Goal: Task Accomplishment & Management: Use online tool/utility

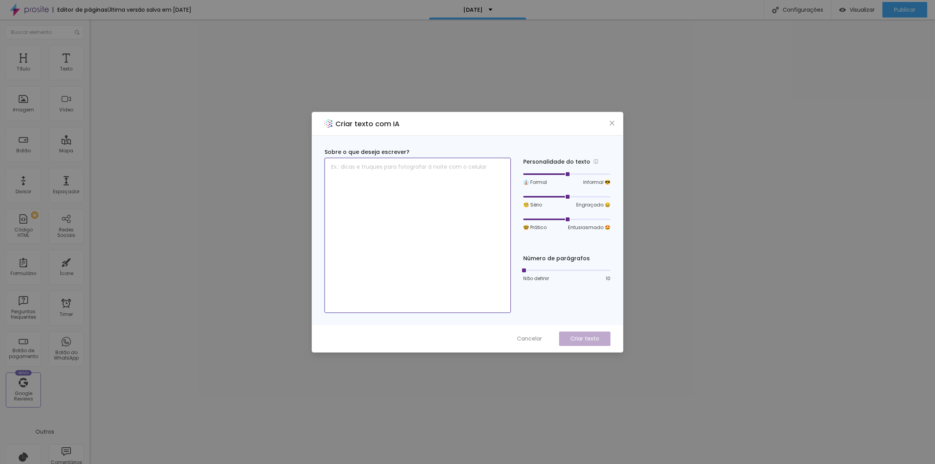
click at [378, 197] on textarea at bounding box center [417, 235] width 186 height 155
type textarea "QUE NOSSOS 3 CENÁRIOS ESTÃO PRONTOS E AGORA É O LANÇAMENTO OFICIAL, ESCOLHA SEU…"
click at [594, 337] on p "Criar texto" at bounding box center [584, 339] width 29 height 8
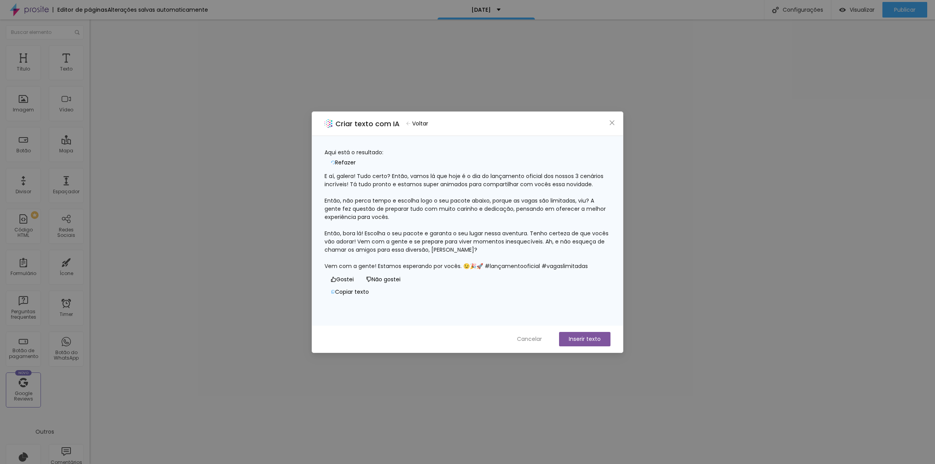
click at [572, 340] on button "Inserir texto" at bounding box center [584, 339] width 51 height 14
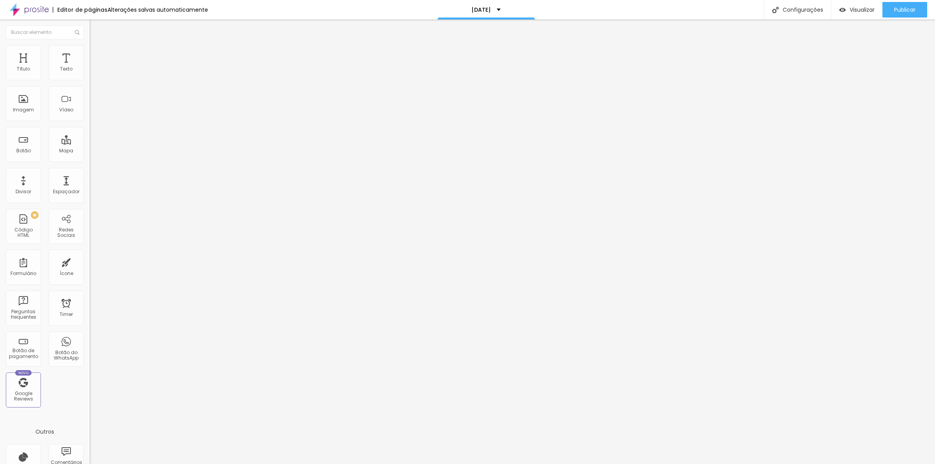
click at [90, 67] on span "Trocar imagem" at bounding box center [111, 63] width 42 height 7
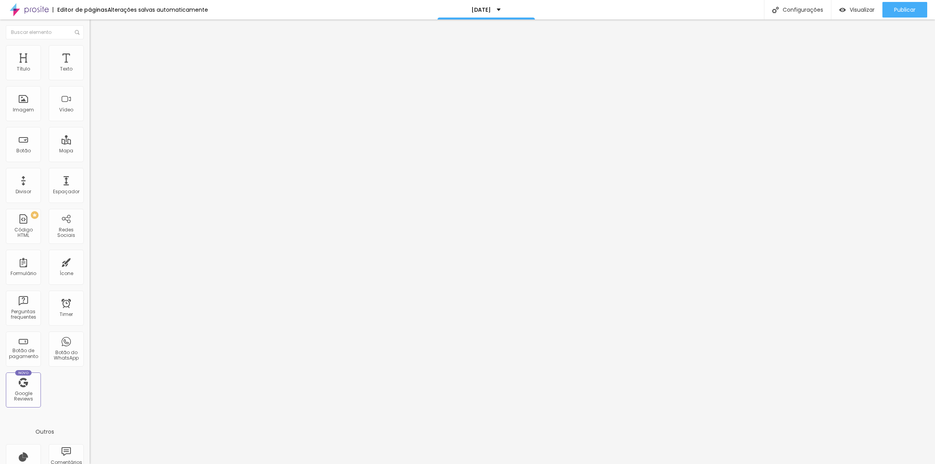
click at [90, 53] on li "Avançado" at bounding box center [135, 49] width 90 height 8
click at [97, 46] on span "Estilo" at bounding box center [103, 42] width 12 height 7
click at [90, 74] on span "Titulo 2" at bounding box center [102, 69] width 25 height 10
drag, startPoint x: 41, startPoint y: 49, endPoint x: 60, endPoint y: 50, distance: 18.3
click at [90, 49] on img at bounding box center [93, 48] width 7 height 7
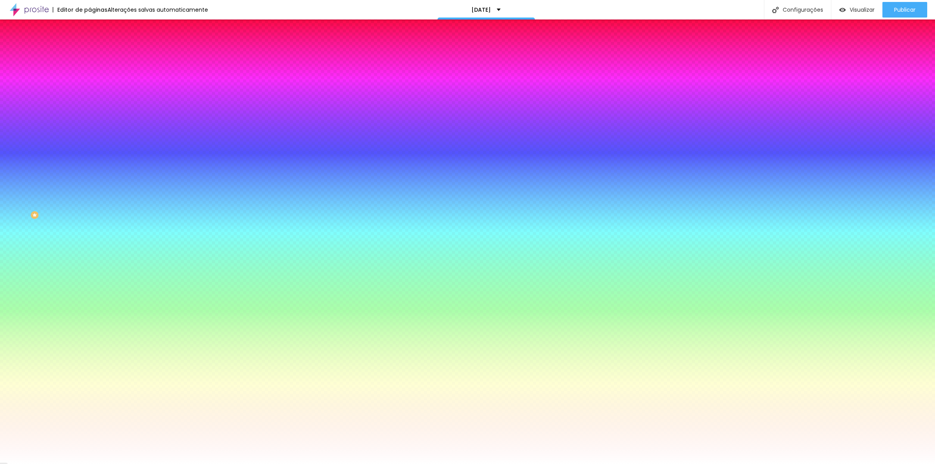
click at [90, 53] on li "Avançado" at bounding box center [135, 57] width 90 height 8
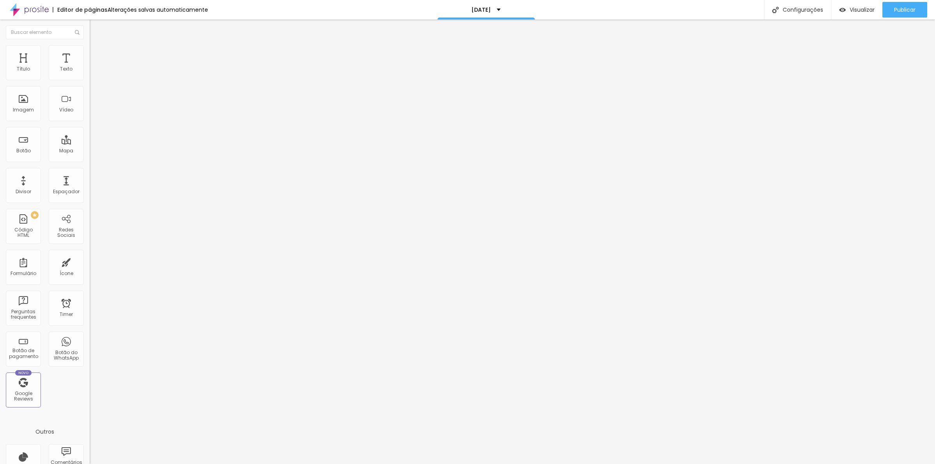
click at [90, 48] on img at bounding box center [93, 48] width 7 height 7
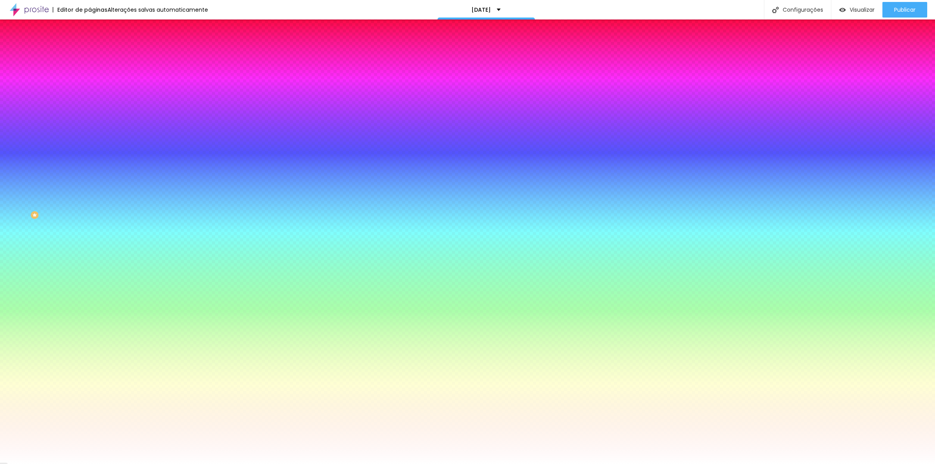
click at [90, 72] on span "Trocar imagem" at bounding box center [111, 68] width 42 height 7
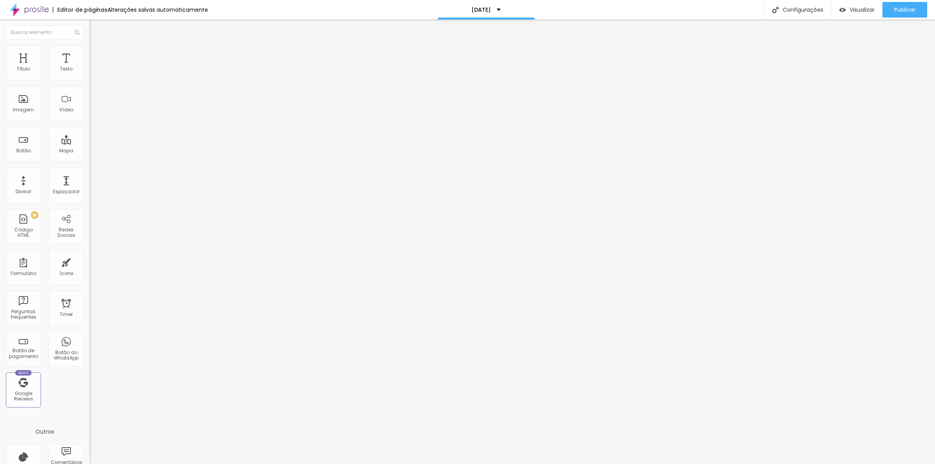
click at [90, 53] on li "Avançado" at bounding box center [135, 57] width 90 height 8
click at [90, 49] on img at bounding box center [93, 48] width 7 height 7
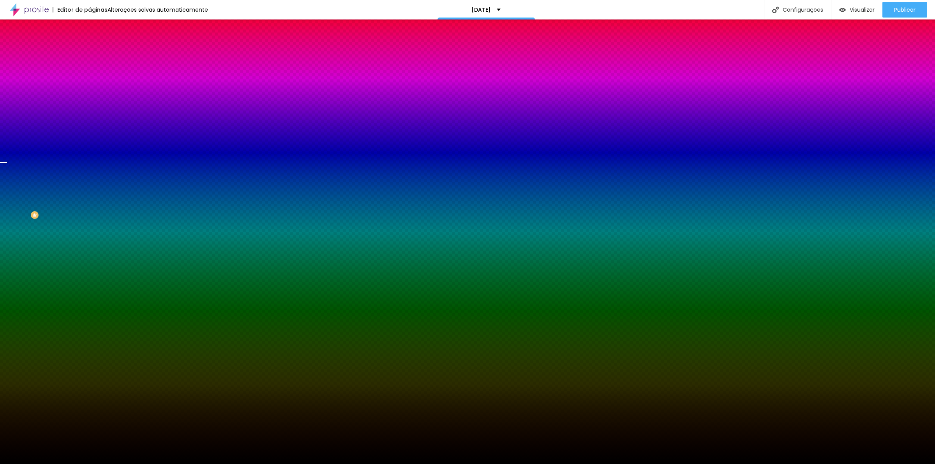
click at [90, 72] on span "Trocar imagem" at bounding box center [111, 68] width 42 height 7
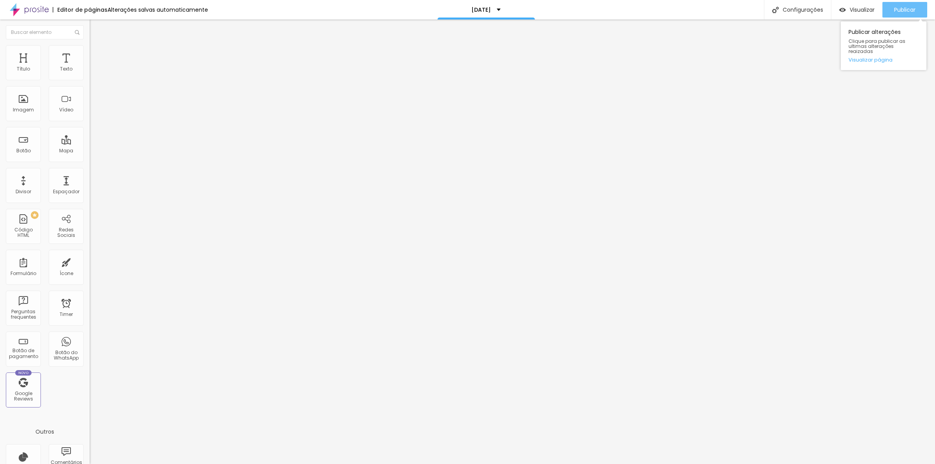
click at [905, 7] on span "Publicar" at bounding box center [904, 10] width 21 height 6
click at [90, 50] on img at bounding box center [93, 48] width 7 height 7
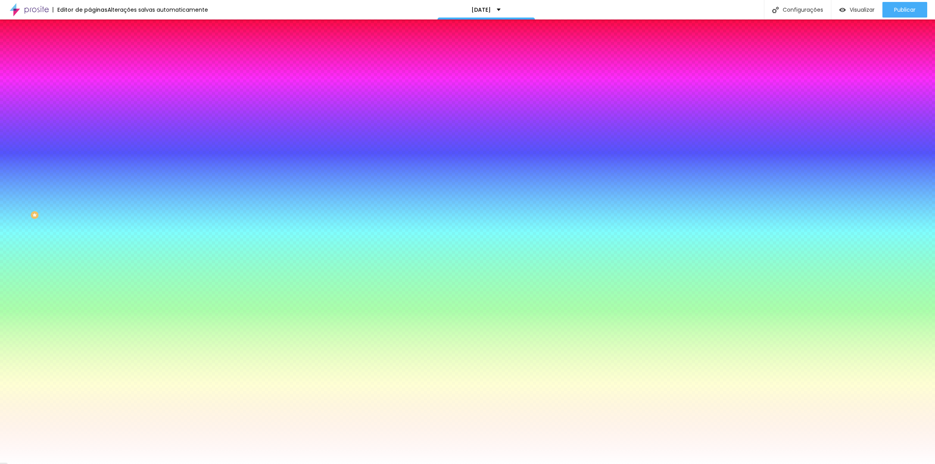
click at [90, 45] on li "Conteúdo" at bounding box center [135, 41] width 90 height 8
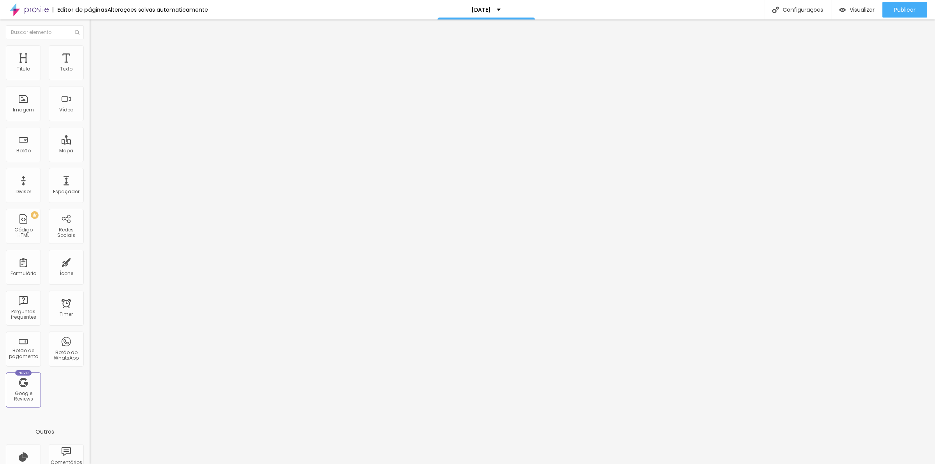
click at [90, 24] on button "Editar Coluna" at bounding box center [135, 28] width 90 height 18
click at [22, 104] on div "Imagem" at bounding box center [23, 103] width 35 height 35
click at [18, 109] on div "Imagem" at bounding box center [23, 109] width 21 height 5
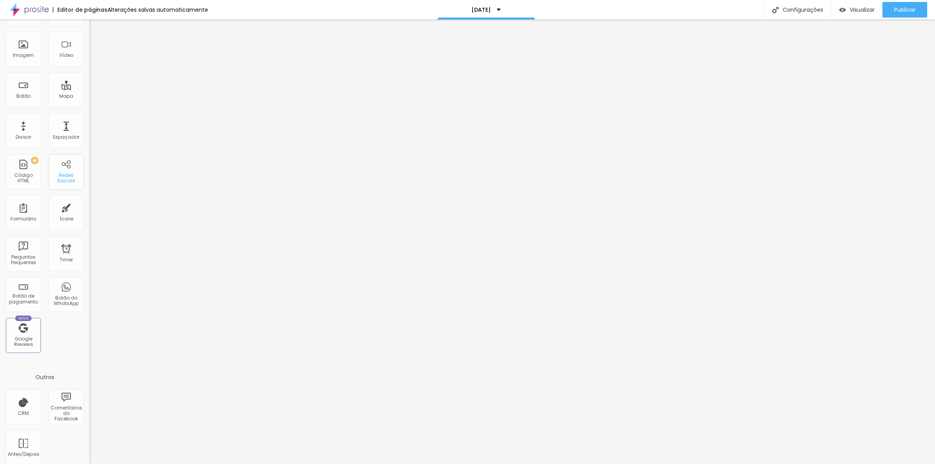
scroll to position [62, 0]
click at [134, 463] on div at bounding box center [467, 468] width 935 height 0
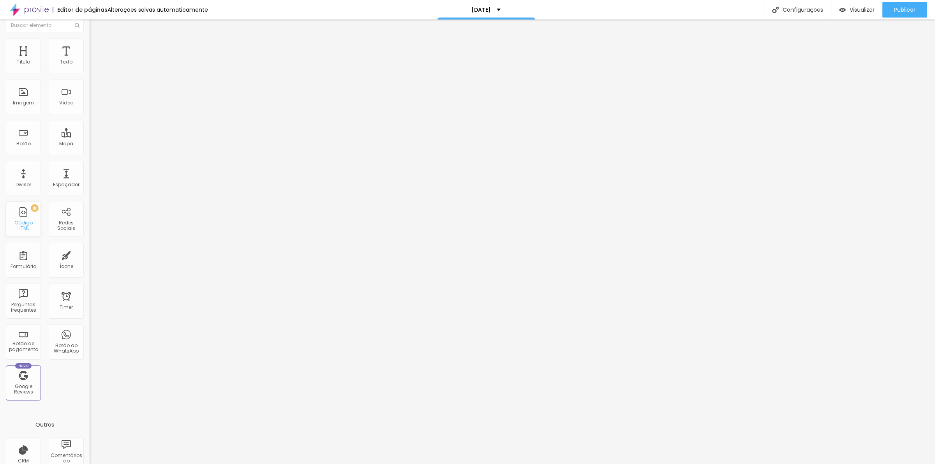
scroll to position [0, 0]
click at [97, 54] on span "Estilo" at bounding box center [103, 50] width 12 height 7
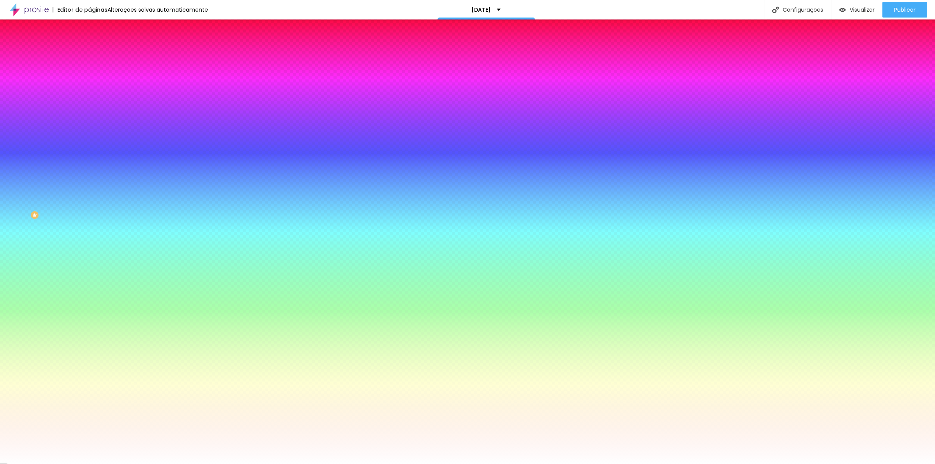
click at [97, 46] on span "Conteúdo" at bounding box center [109, 42] width 24 height 7
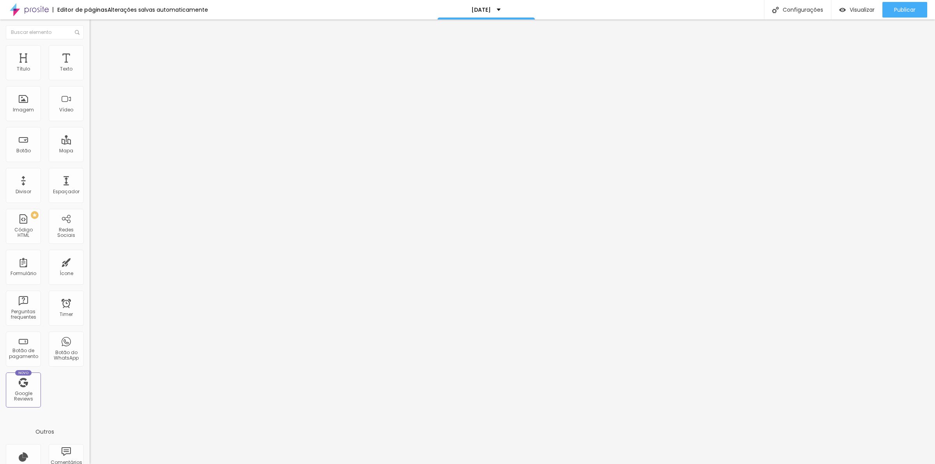
click at [95, 27] on img "button" at bounding box center [98, 28] width 6 height 6
click at [90, 67] on span "Adicionar imagem" at bounding box center [115, 63] width 50 height 7
click at [90, 51] on li "Estilo" at bounding box center [135, 49] width 90 height 8
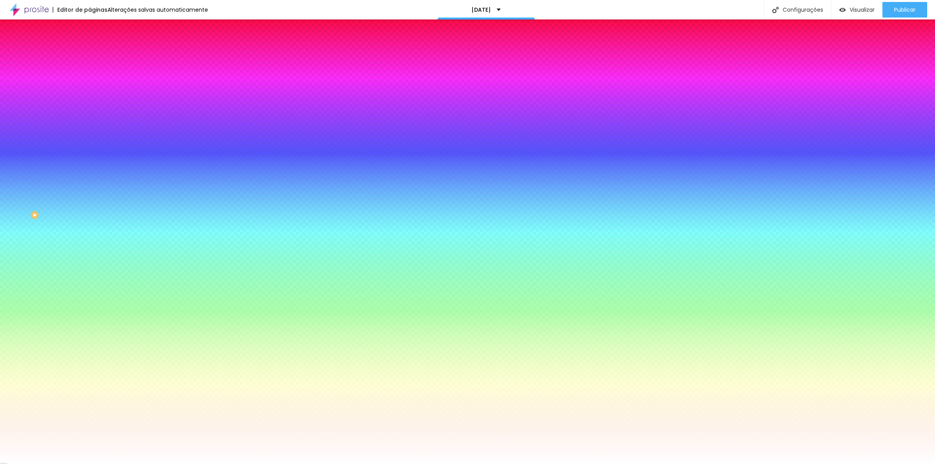
click at [97, 55] on span "Avançado" at bounding box center [110, 58] width 26 height 7
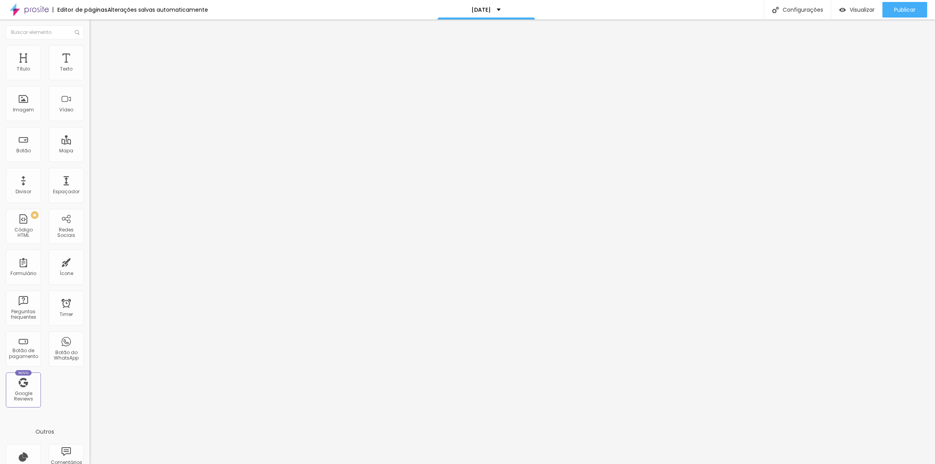
click at [90, 45] on li "Conteúdo" at bounding box center [135, 41] width 90 height 8
click at [90, 51] on li "Estilo" at bounding box center [135, 49] width 90 height 8
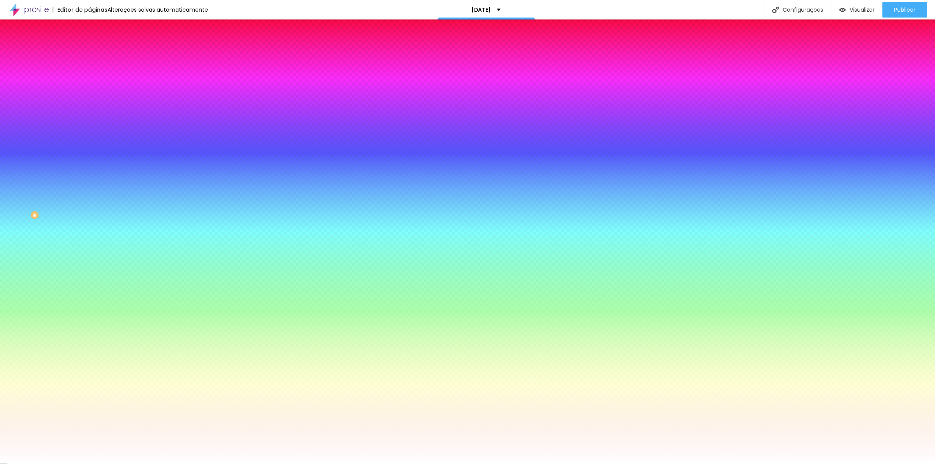
click at [97, 46] on span "Conteúdo" at bounding box center [109, 42] width 24 height 7
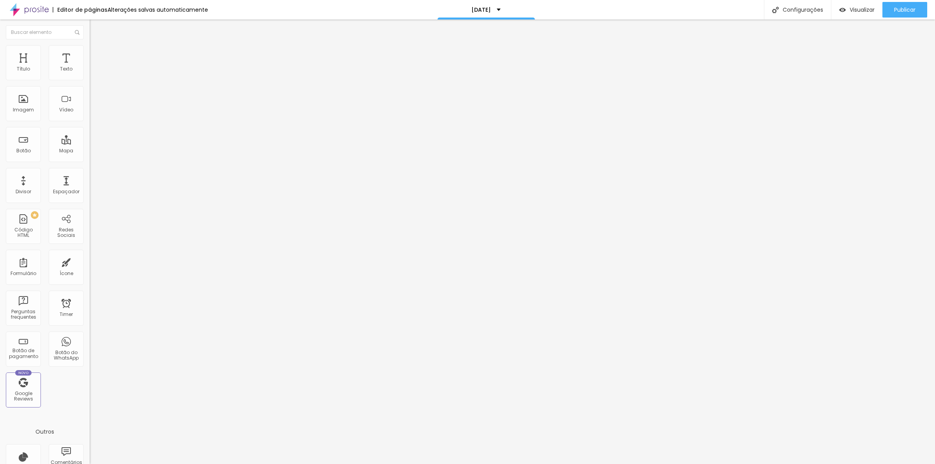
click at [97, 55] on span "Avançado" at bounding box center [110, 58] width 26 height 7
click at [95, 28] on img "button" at bounding box center [98, 28] width 6 height 6
click at [30, 104] on div "Imagem" at bounding box center [23, 103] width 35 height 35
click at [97, 54] on span "Estilo" at bounding box center [103, 50] width 12 height 7
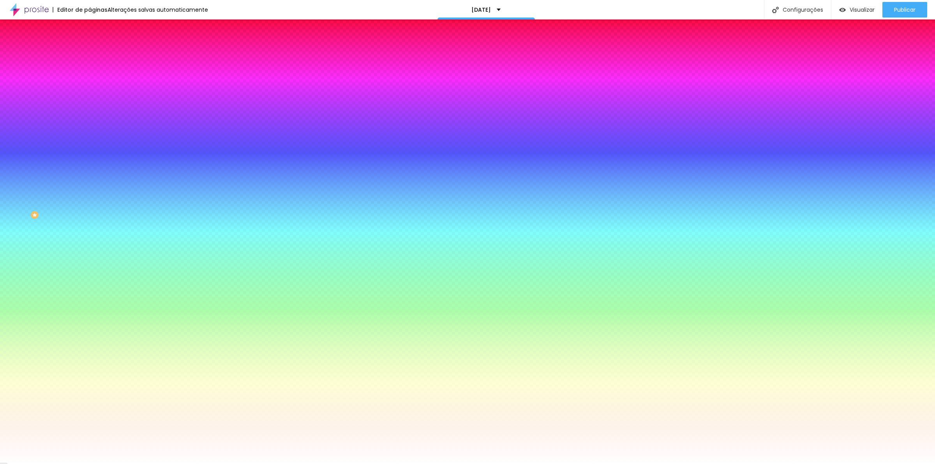
click at [90, 49] on ul "Conteúdo Estilo Avançado" at bounding box center [135, 48] width 90 height 23
click at [90, 53] on img at bounding box center [93, 56] width 7 height 7
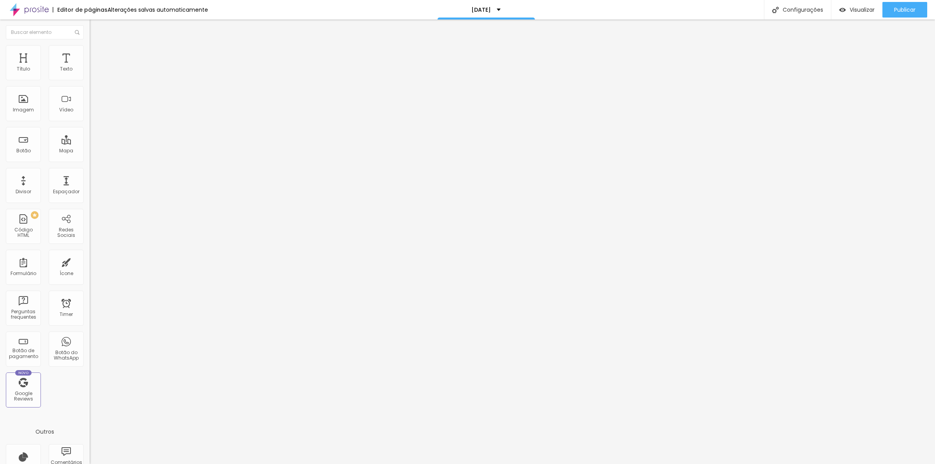
click at [90, 53] on li "Estilo" at bounding box center [135, 49] width 90 height 8
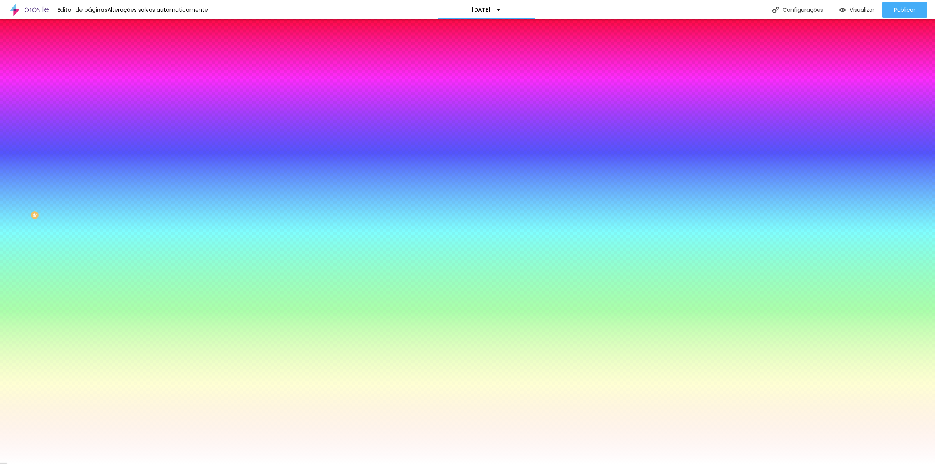
click at [90, 45] on li "Conteúdo" at bounding box center [135, 41] width 90 height 8
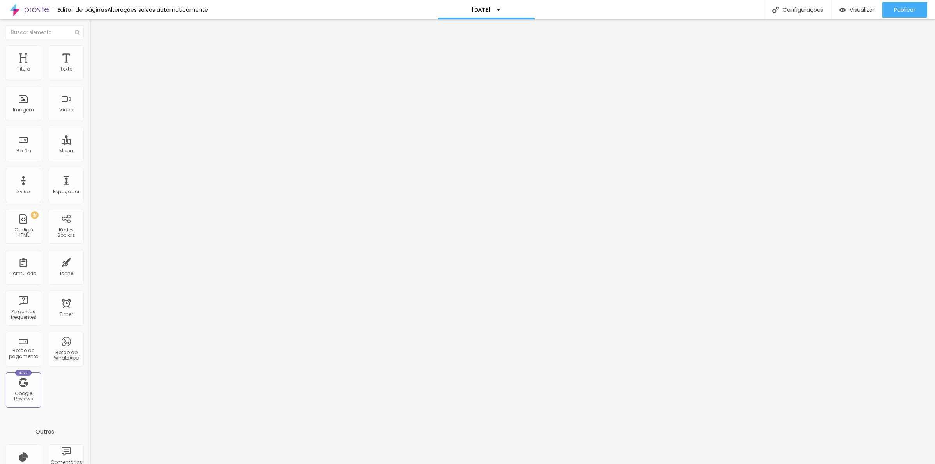
click at [90, 53] on li "Avançado" at bounding box center [135, 57] width 90 height 8
click at [90, 45] on li "Conteúdo" at bounding box center [135, 41] width 90 height 8
click at [90, 53] on li "Avançado" at bounding box center [135, 57] width 90 height 8
click at [97, 54] on span "Estilo" at bounding box center [103, 50] width 12 height 7
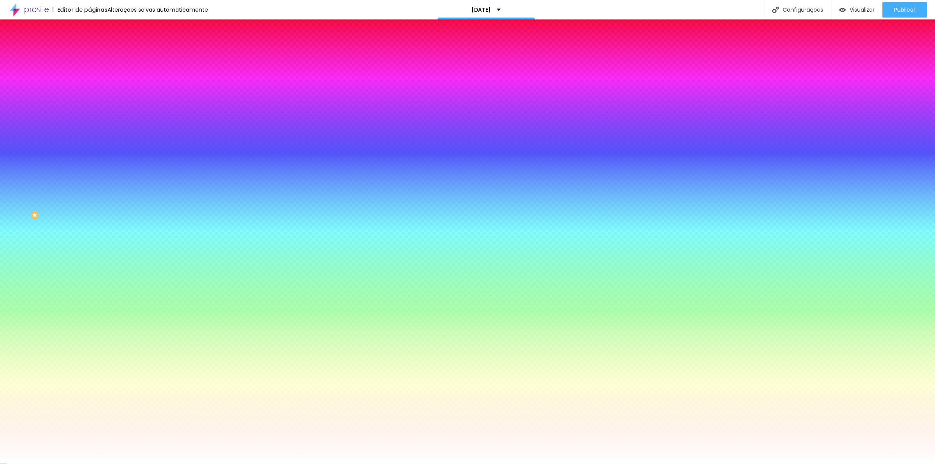
click at [97, 46] on span "Conteúdo" at bounding box center [109, 42] width 24 height 7
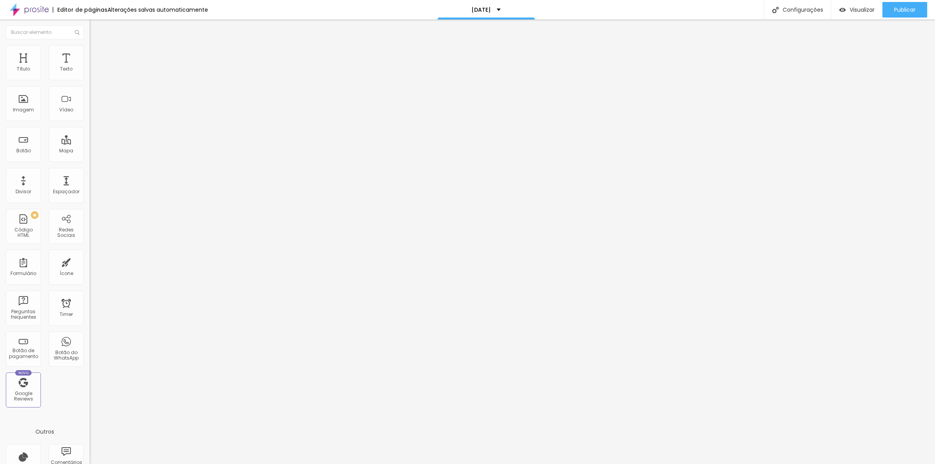
click at [95, 28] on img "button" at bounding box center [98, 28] width 6 height 6
click at [95, 30] on img "button" at bounding box center [98, 28] width 6 height 6
click at [32, 109] on div "Imagem" at bounding box center [23, 109] width 21 height 5
click at [90, 67] on span "Adicionar imagem" at bounding box center [115, 63] width 50 height 7
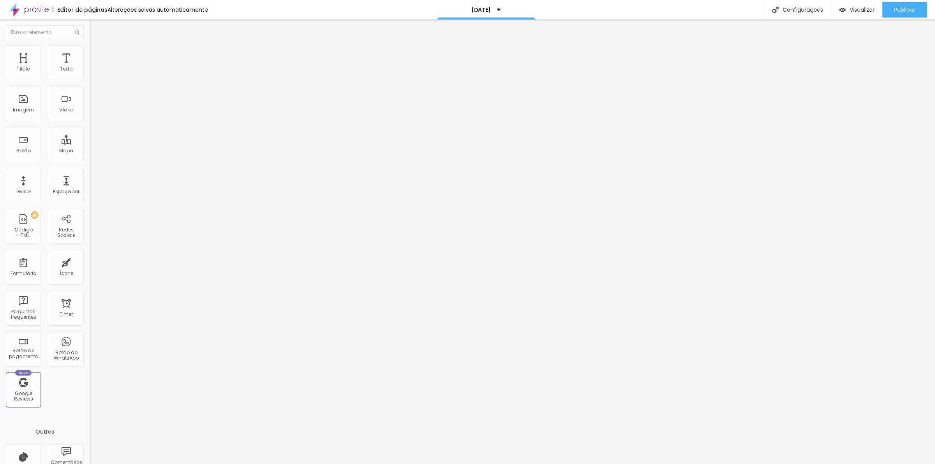
click at [29, 104] on div "Imagem" at bounding box center [23, 103] width 35 height 35
click at [90, 67] on span "Adicionar imagem" at bounding box center [115, 63] width 50 height 7
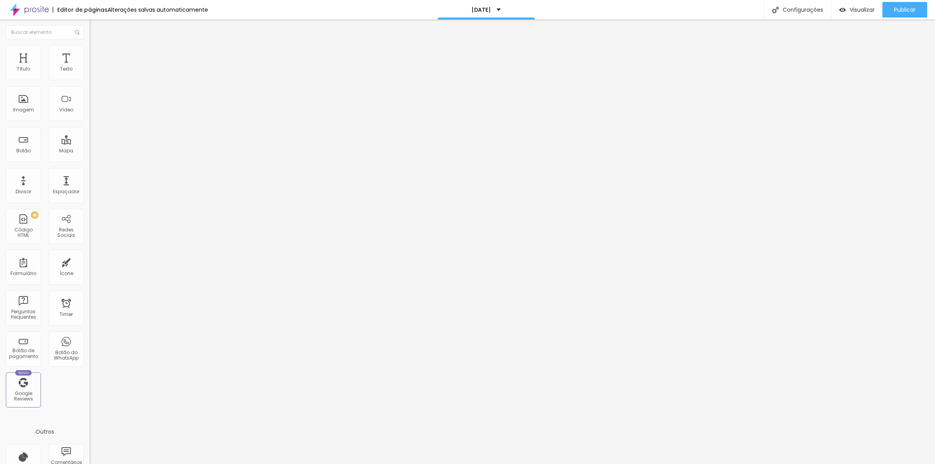
click at [16, 112] on div "Imagem" at bounding box center [23, 109] width 21 height 5
click at [90, 67] on span "Adicionar imagem" at bounding box center [115, 63] width 50 height 7
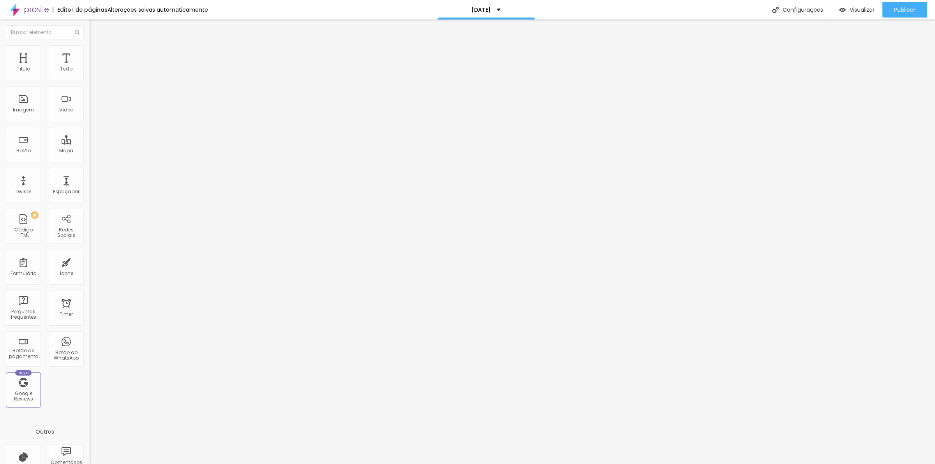
drag, startPoint x: 61, startPoint y: 88, endPoint x: 0, endPoint y: 81, distance: 61.1
click at [90, 81] on div "Endereço Alboom Brasil Alinhamento 15 Zoom" at bounding box center [135, 139] width 90 height 156
type input "SETE CHAVES FOTOGRAFIA"
click at [90, 48] on img at bounding box center [93, 48] width 7 height 7
click at [90, 53] on img at bounding box center [93, 56] width 7 height 7
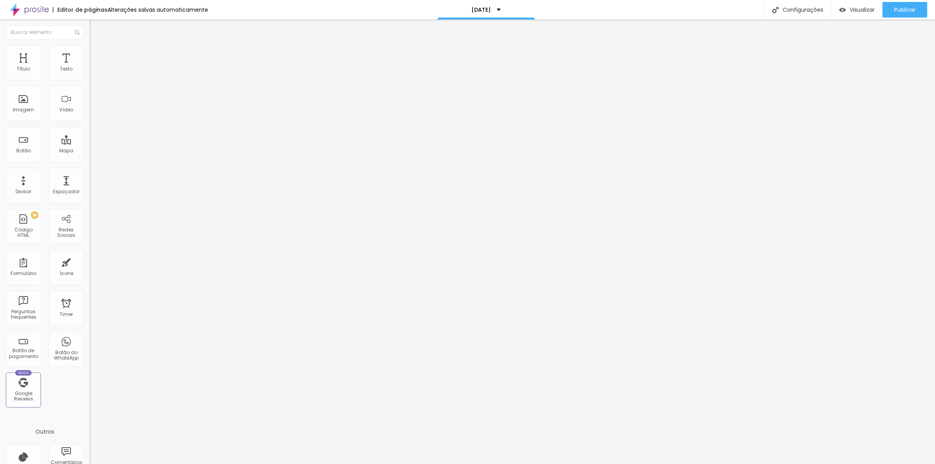
click at [90, 281] on div "Localização Avançada" at bounding box center [135, 285] width 90 height 9
click at [97, 54] on span "Estilo" at bounding box center [103, 50] width 12 height 7
click at [97, 46] on span "Conteúdo" at bounding box center [109, 42] width 24 height 7
click at [90, 73] on input "SETE CHAVES FOTOGRAFIA" at bounding box center [136, 69] width 93 height 8
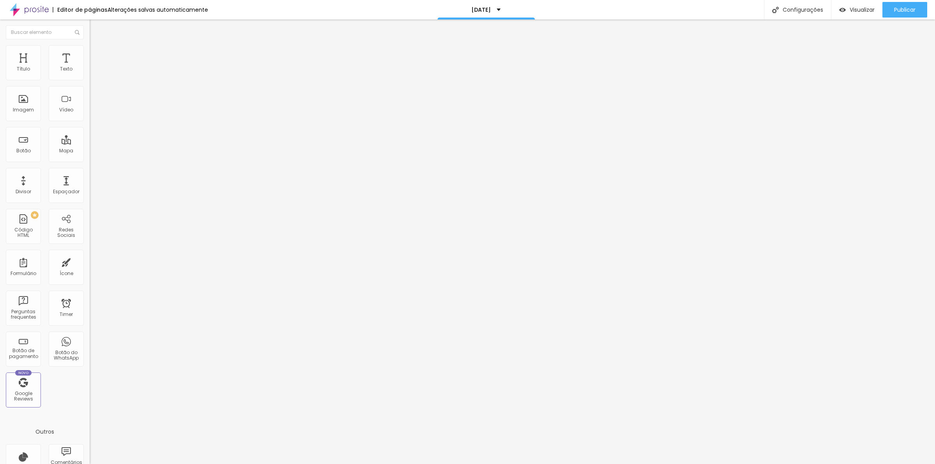
click at [90, 58] on li "Avançado" at bounding box center [135, 57] width 90 height 8
click at [90, 281] on div "Localização Avançada" at bounding box center [135, 285] width 90 height 9
click at [90, 335] on div "ID Html" at bounding box center [135, 344] width 90 height 19
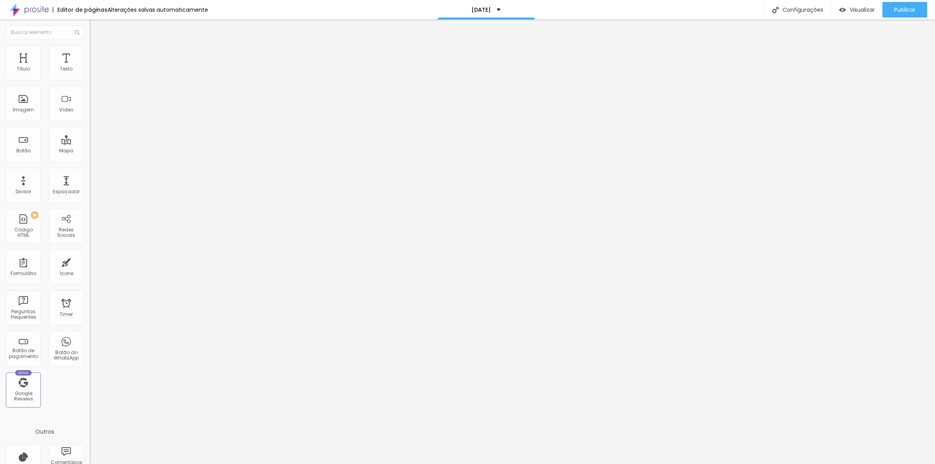
click at [90, 340] on input "text" at bounding box center [136, 344] width 93 height 8
paste input "<iframe src="https://www.google.com/maps/embed?pb=!1m18!1m12!1m3!1d3661.2023633…"
type input "<iframe src="https://www.google.com/maps/embed?pb=!1m18!1m12!1m3!1d3661.2023633…"
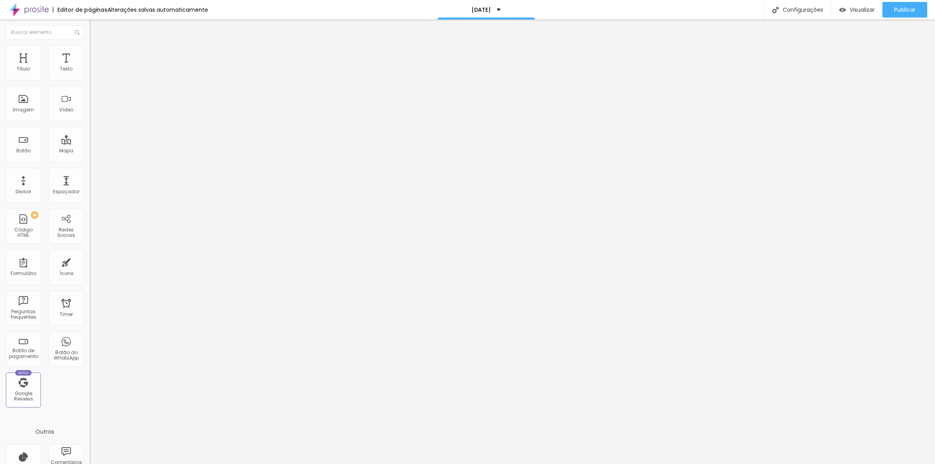
drag, startPoint x: 81, startPoint y: 197, endPoint x: 0, endPoint y: 196, distance: 81.0
click at [90, 196] on div "10 Espaço de cima 10 Espaço de baixo Localização Avançada Latitude Longitude ID…" at bounding box center [135, 251] width 90 height 381
click at [90, 442] on div at bounding box center [135, 472] width 90 height 60
paste textarea
click at [90, 409] on div "Editar Mapa Conteúdo Estilo Avançado 10 Espaço de cima 10 Espaço de baixo Local…" at bounding box center [135, 241] width 90 height 444
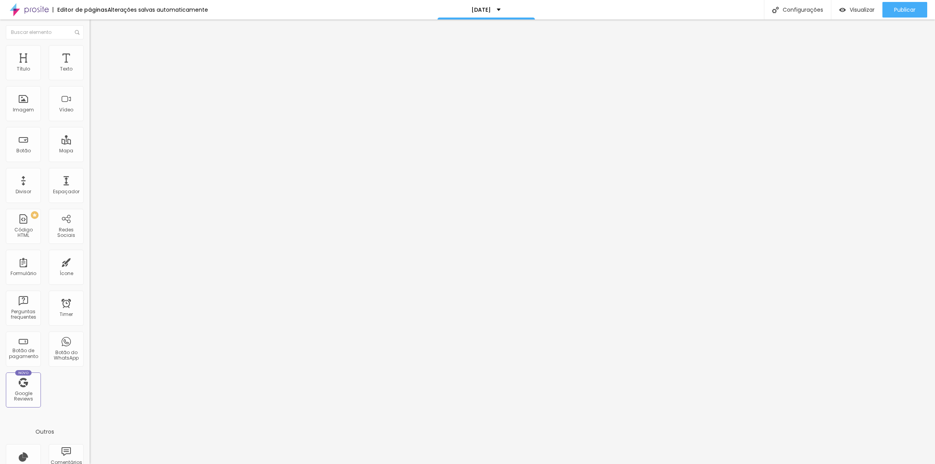
click at [90, 56] on ul "Conteúdo Estilo Avançado" at bounding box center [135, 48] width 90 height 23
click at [90, 55] on ul "Conteúdo Estilo Avançado" at bounding box center [135, 48] width 90 height 23
click at [97, 54] on span "Estilo" at bounding box center [103, 50] width 12 height 7
click at [97, 55] on span "Avançado" at bounding box center [110, 58] width 26 height 7
click at [90, 281] on div "Localização Avançada" at bounding box center [135, 285] width 90 height 9
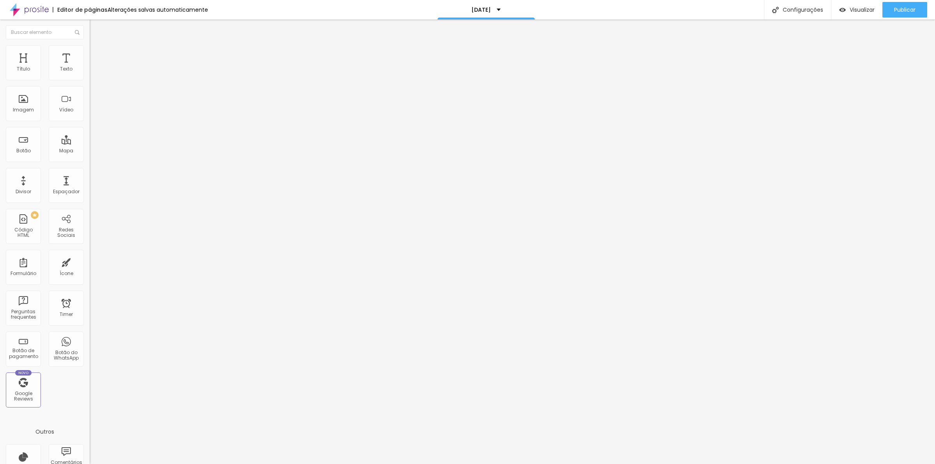
click at [90, 281] on div "Localização Avançada" at bounding box center [135, 285] width 90 height 9
paste input "<iframe src="https://www.google.com/maps/embed?pb=!1m18!1m12!1m3!1d3661.2023633…"
type input "<iframe src="https://www.google.com/maps/embed?pb=!1m18!1m12!1m3!1d3661.2023633…"
click at [90, 340] on div "Editar Mapa Conteúdo Estilo Avançado 10 Espaço de cima 10 Espaço de baixo Local…" at bounding box center [135, 241] width 90 height 444
click at [90, 45] on li "Conteúdo" at bounding box center [135, 41] width 90 height 8
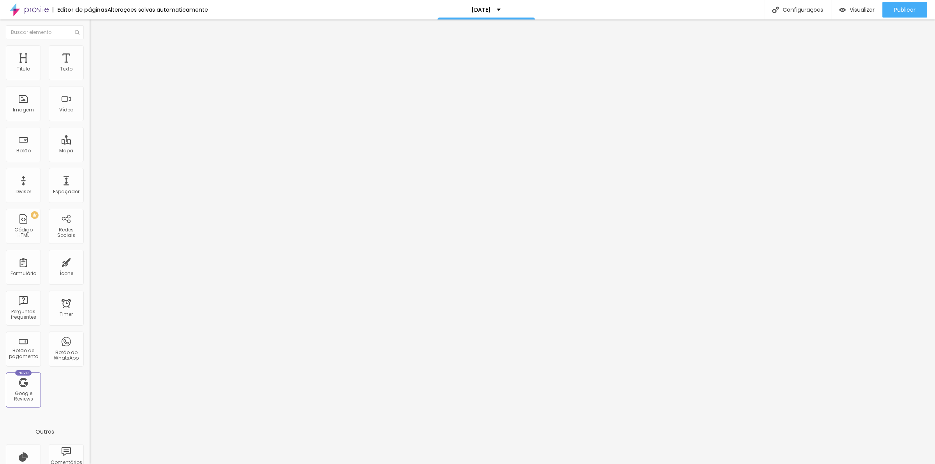
click at [95, 28] on img "button" at bounding box center [98, 28] width 6 height 6
click at [90, 73] on input "SETE CHAVES FOTOGRAFIA" at bounding box center [136, 69] width 93 height 8
click at [90, 48] on img at bounding box center [93, 48] width 7 height 7
click at [90, 53] on img at bounding box center [93, 56] width 7 height 7
click at [90, 295] on input "<iframe src="https://www.google.com/maps/embed?pb=!1m18!1m12!1m3!1d3661.2023633…" at bounding box center [136, 299] width 93 height 8
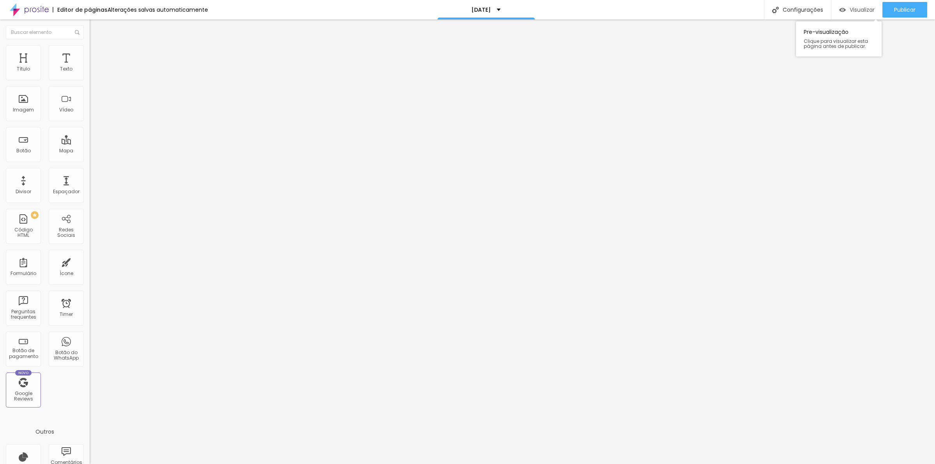
click at [862, 11] on span "Visualizar" at bounding box center [861, 10] width 25 height 6
click at [897, 8] on span "Publicar" at bounding box center [904, 10] width 21 height 6
click at [97, 54] on span "Estilo" at bounding box center [103, 50] width 12 height 7
click at [97, 46] on span "Conteúdo" at bounding box center [109, 42] width 24 height 7
click at [90, 73] on input "SETE CHAVES FOTOGRAFIA" at bounding box center [136, 69] width 93 height 8
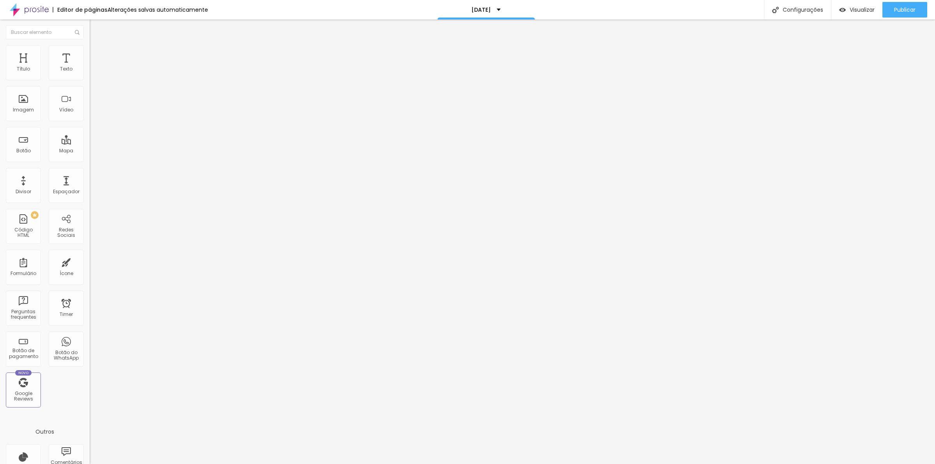
click at [90, 73] on input "SETE CHAVES FOTOGRAFIA" at bounding box center [136, 69] width 93 height 8
type input "SETE CHAVES FOTOGRAFIA"
click at [97, 54] on span "Estilo" at bounding box center [103, 50] width 12 height 7
click at [97, 56] on span "Avançado" at bounding box center [110, 58] width 26 height 7
click at [90, 295] on input "<iframe src="https://www.google.com/maps/embed?pb=!1m18!1m12!1m3!1d3661.2023633…" at bounding box center [136, 299] width 93 height 8
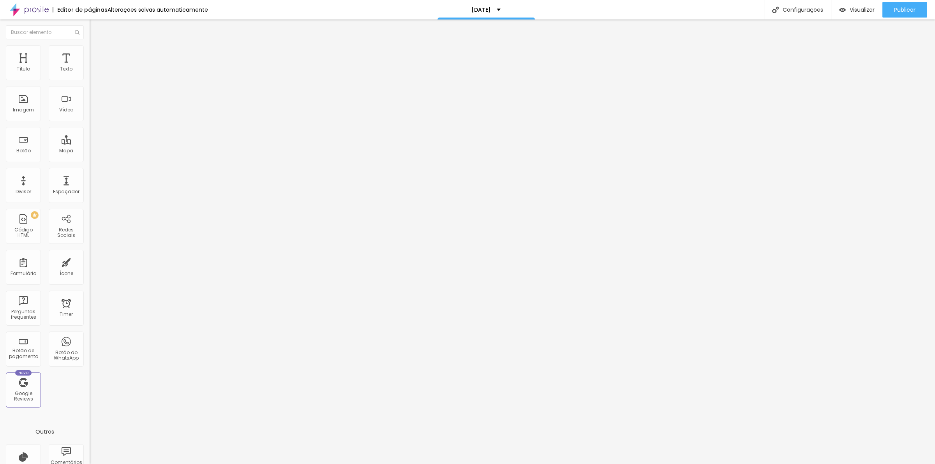
click at [90, 398] on div "< iframe src= "https://www.google.com/maps/embed?pb=!1m18!1m12!1m3!1d3661.20236…" at bounding box center [743, 424] width 1306 height 52
click at [90, 344] on div "Editar Mapa Conteúdo Estilo Avançado 10 Espaço de cima 10 Espaço de baixo Local…" at bounding box center [135, 241] width 90 height 444
click at [90, 281] on div "Localização Avançada" at bounding box center [135, 285] width 90 height 9
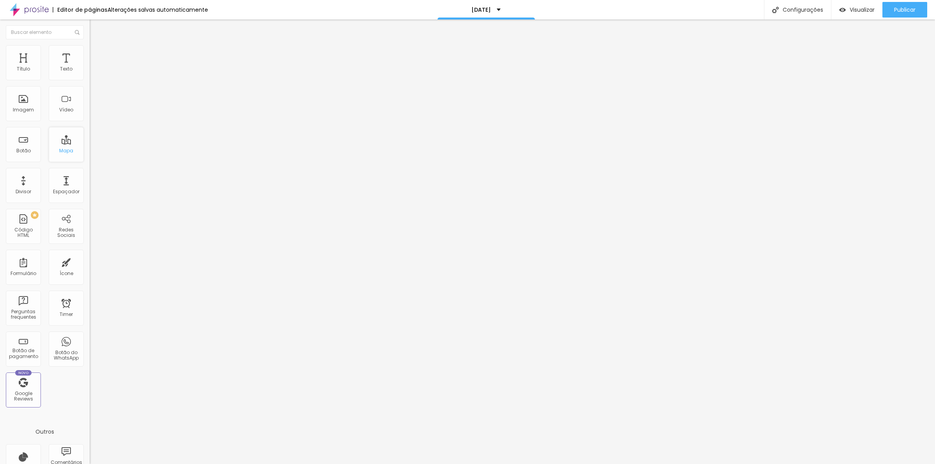
click at [59, 148] on div "Mapa" at bounding box center [66, 150] width 14 height 5
drag, startPoint x: 49, startPoint y: 86, endPoint x: 0, endPoint y: 86, distance: 49.1
click at [90, 86] on div "Endereço Alboom Brasil Alinhamento 15 Zoom" at bounding box center [135, 139] width 90 height 156
drag, startPoint x: 51, startPoint y: 56, endPoint x: 56, endPoint y: 69, distance: 13.2
click at [97, 54] on span "Estilo" at bounding box center [103, 50] width 12 height 7
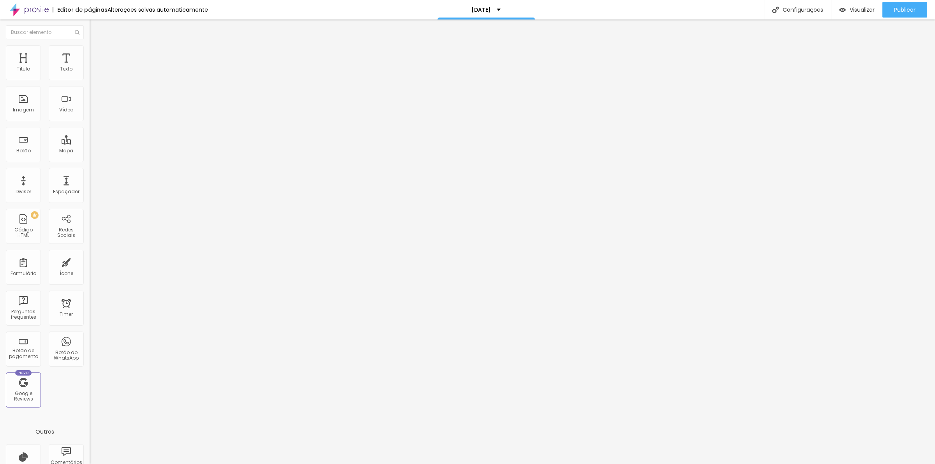
click at [97, 56] on span "Avançado" at bounding box center [110, 58] width 26 height 7
click at [90, 398] on div at bounding box center [135, 428] width 90 height 60
paste textarea
click at [90, 44] on img at bounding box center [93, 40] width 7 height 7
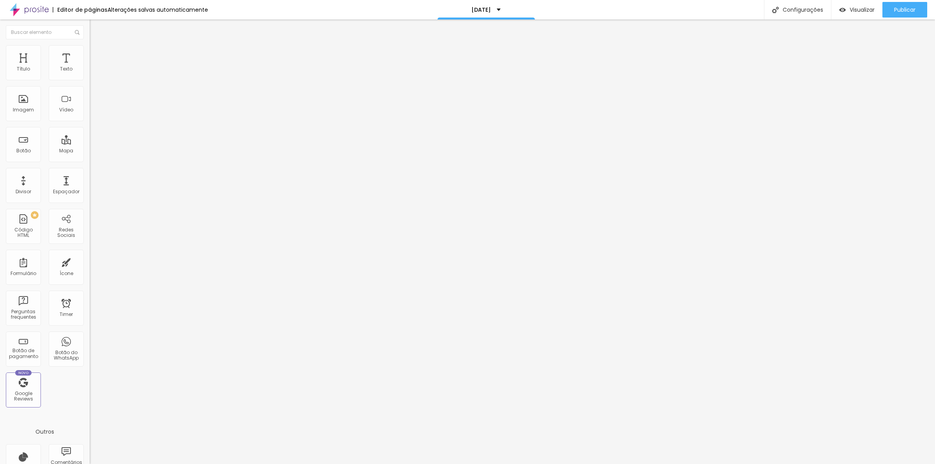
drag, startPoint x: 51, startPoint y: 85, endPoint x: 0, endPoint y: 85, distance: 50.6
click at [90, 85] on div "Endereço Alboom Brasil Alinhamento 15 Zoom" at bounding box center [135, 139] width 90 height 156
type input "A"
type input "SETE CHAVES FOTOGRAFIA"
click at [97, 57] on span "Avançado" at bounding box center [110, 58] width 26 height 7
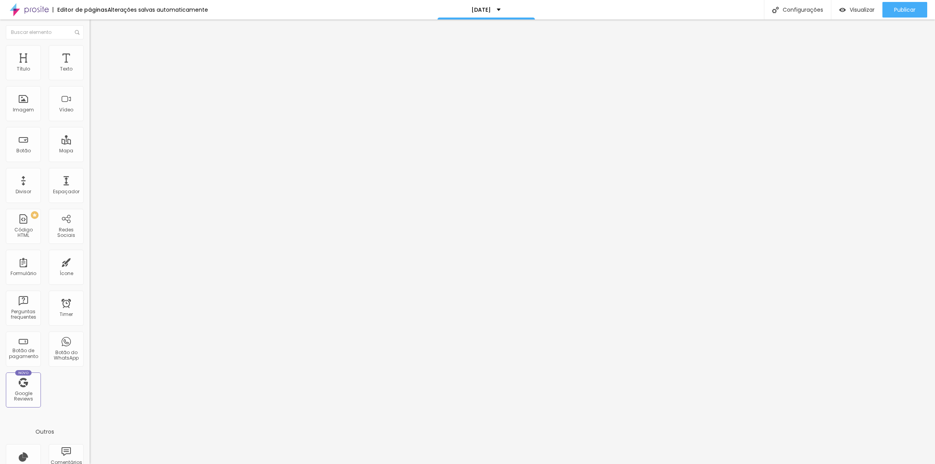
click at [90, 49] on img at bounding box center [93, 48] width 7 height 7
click at [90, 53] on li "Avançado" at bounding box center [135, 57] width 90 height 8
click at [90, 281] on div "Localização Avançada" at bounding box center [135, 285] width 90 height 9
click at [90, 281] on div at bounding box center [135, 283] width 90 height 5
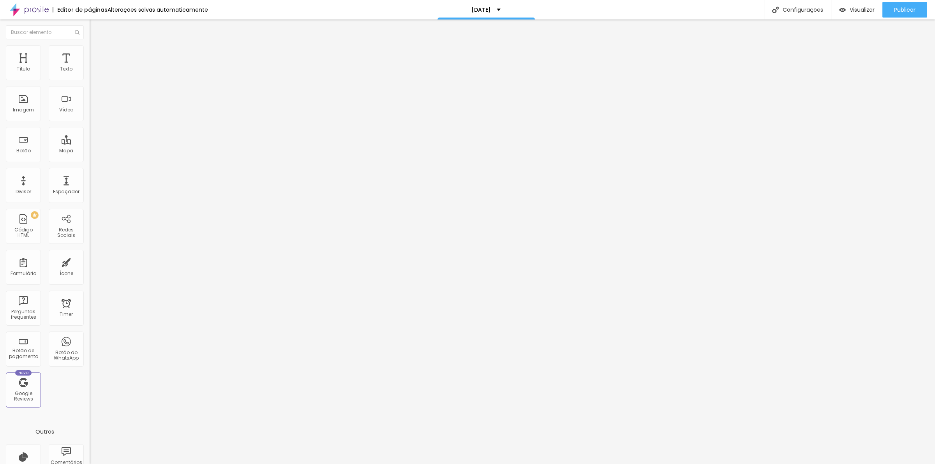
click at [90, 281] on div "Localização Avançada" at bounding box center [135, 285] width 90 height 9
click at [90, 290] on div "Latitude" at bounding box center [135, 299] width 90 height 19
click at [90, 295] on input "text" at bounding box center [136, 299] width 93 height 8
click at [90, 340] on input "text" at bounding box center [136, 344] width 93 height 8
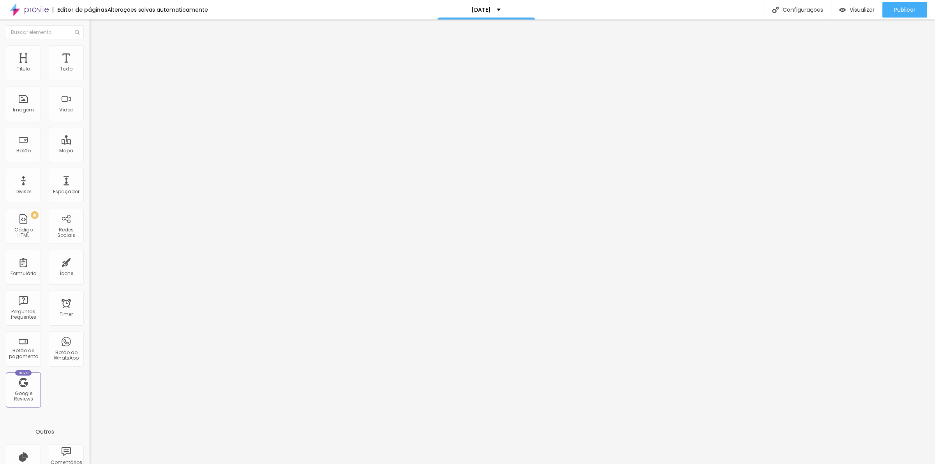
type input "<iframe src="https://www.google.com/maps/embed?pb=!1m18!1m12!1m3!1d3661.2023633…"
click at [90, 361] on input "text" at bounding box center [136, 365] width 93 height 8
click at [90, 295] on input "text" at bounding box center [136, 299] width 93 height 8
click at [90, 52] on li "Estilo" at bounding box center [135, 49] width 90 height 8
click at [90, 55] on ul "Conteúdo Estilo Avançado" at bounding box center [135, 48] width 90 height 23
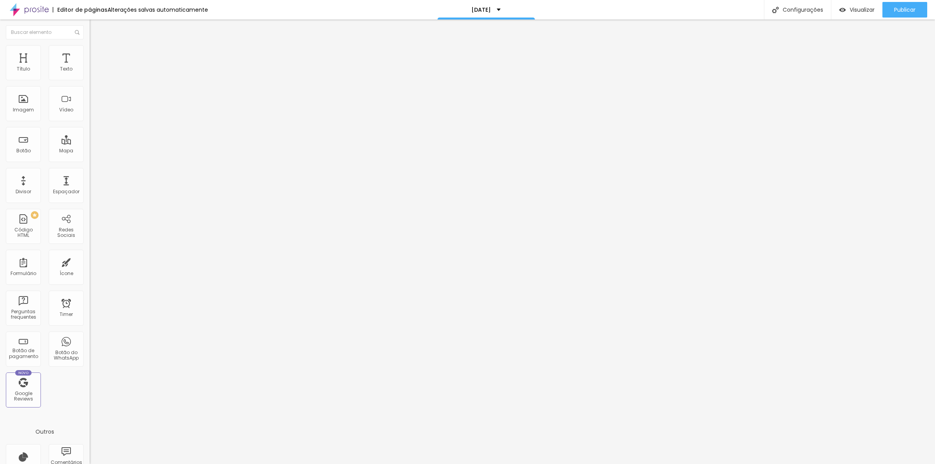
click at [97, 55] on span "Avançado" at bounding box center [110, 58] width 26 height 7
click at [90, 45] on li "Conteúdo" at bounding box center [135, 41] width 90 height 8
click at [95, 28] on img "button" at bounding box center [98, 28] width 6 height 6
click at [90, 32] on button "Editar Coluna" at bounding box center [135, 28] width 90 height 18
click at [90, 24] on button "Editar Coluna" at bounding box center [135, 28] width 90 height 18
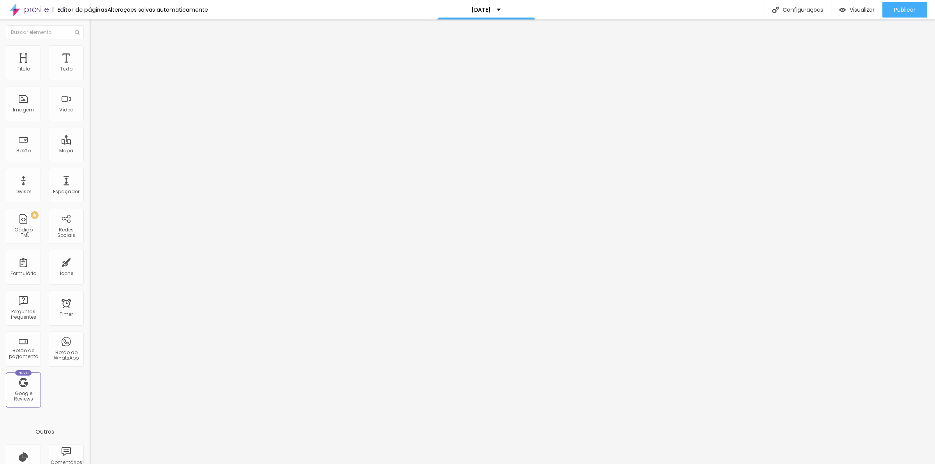
click at [90, 51] on li "Estilo" at bounding box center [135, 49] width 90 height 8
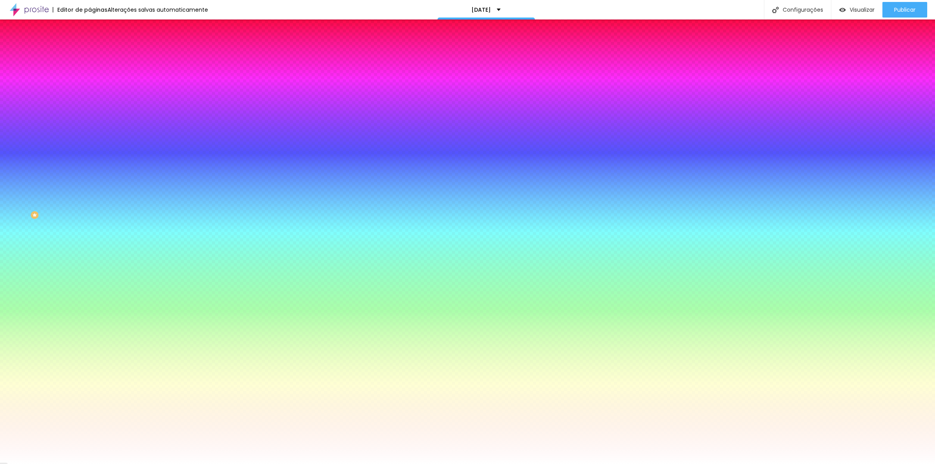
click at [90, 30] on button "Editar Coluna" at bounding box center [135, 28] width 90 height 18
click at [95, 28] on img "button" at bounding box center [98, 28] width 6 height 6
click at [90, 53] on li "Avançado" at bounding box center [135, 57] width 90 height 8
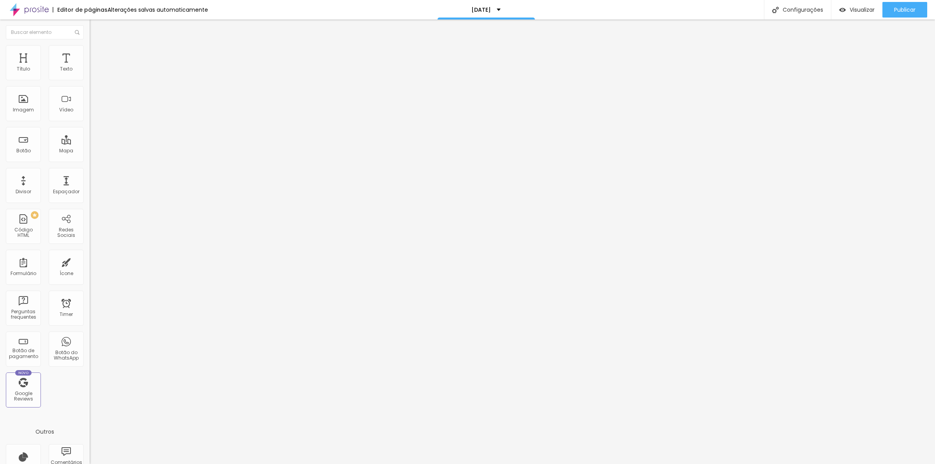
click at [90, 26] on button "Editar Coluna" at bounding box center [135, 28] width 90 height 18
click at [90, 25] on button "Editar Coluna" at bounding box center [135, 28] width 90 height 18
click at [12, 32] on input "text" at bounding box center [45, 32] width 78 height 14
click at [90, 49] on ul "Conteúdo Estilo Avançado" at bounding box center [135, 48] width 90 height 23
click at [97, 53] on span "Estilo" at bounding box center [103, 50] width 12 height 7
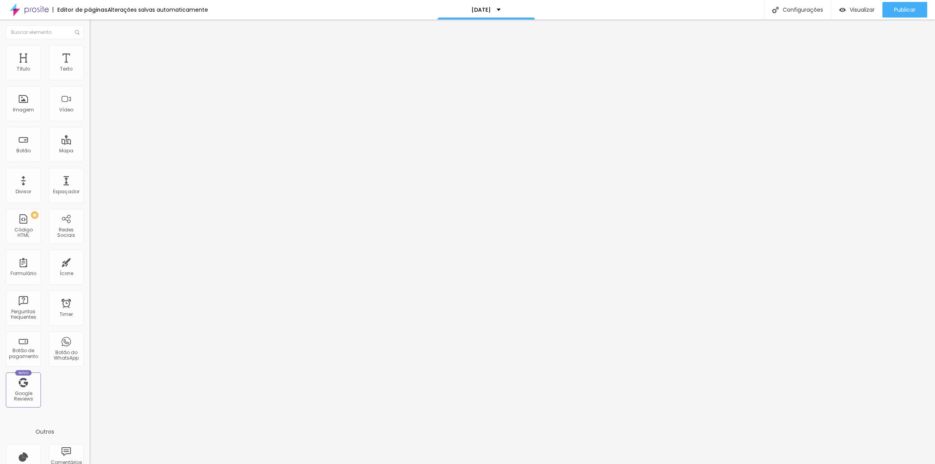
click at [97, 55] on span "Avançado" at bounding box center [110, 58] width 26 height 7
click at [97, 46] on span "Conteúdo" at bounding box center [109, 42] width 24 height 7
click at [90, 73] on input "text" at bounding box center [136, 69] width 93 height 8
click at [90, 48] on img at bounding box center [93, 48] width 7 height 7
click at [90, 44] on img at bounding box center [93, 40] width 7 height 7
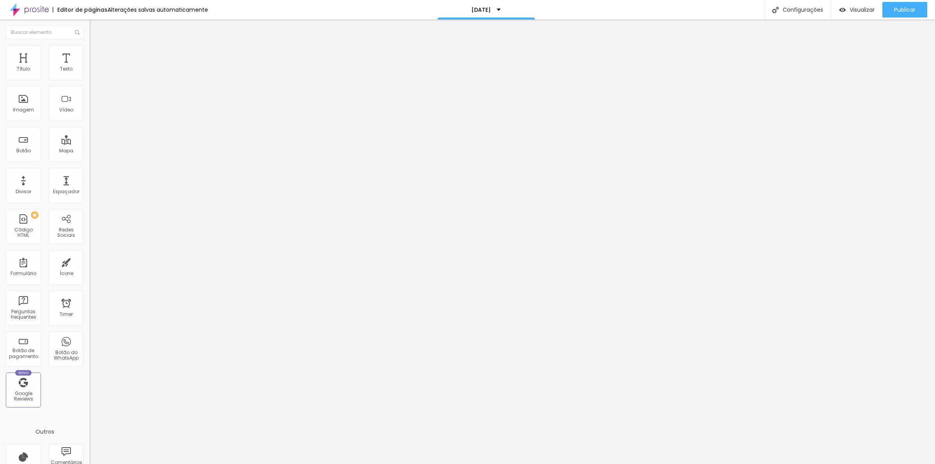
click at [90, 53] on li "Avançado" at bounding box center [135, 57] width 90 height 8
click at [90, 286] on input "text" at bounding box center [136, 290] width 93 height 8
click at [90, 308] on input "text" at bounding box center [136, 312] width 93 height 8
click at [90, 286] on input "text" at bounding box center [136, 290] width 93 height 8
paste input "https://www.instagram.com/reel/DPplKcrjDFy/?utm_source=ig_web_copy_link&igsh=MW…"
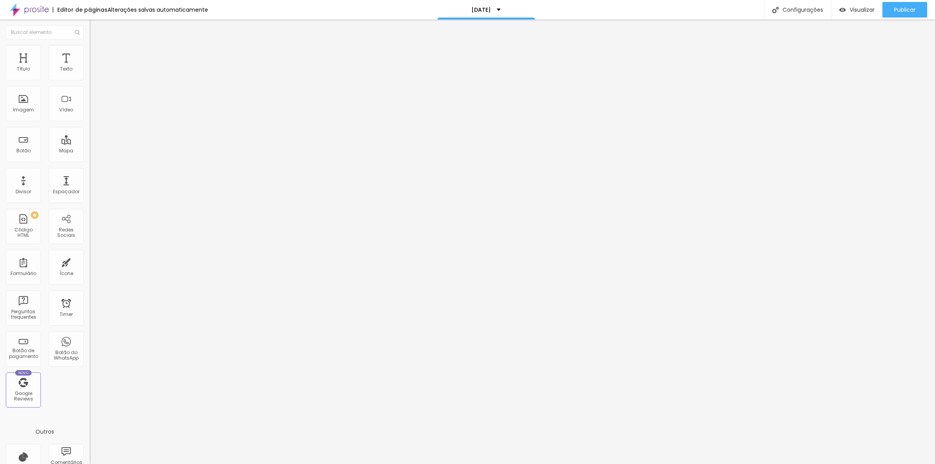
scroll to position [0, 194]
type input "https://www.instagram.com/reel/DPplKcrjDFy/?utm_source=ig_web_copy_link&igsh=MW…"
click at [90, 310] on div "Editar Vídeo Conteúdo Estilo Avançado 10 Espaço de cima 10 Espaço de baixo ID H…" at bounding box center [135, 241] width 90 height 444
click at [90, 389] on div at bounding box center [135, 419] width 90 height 60
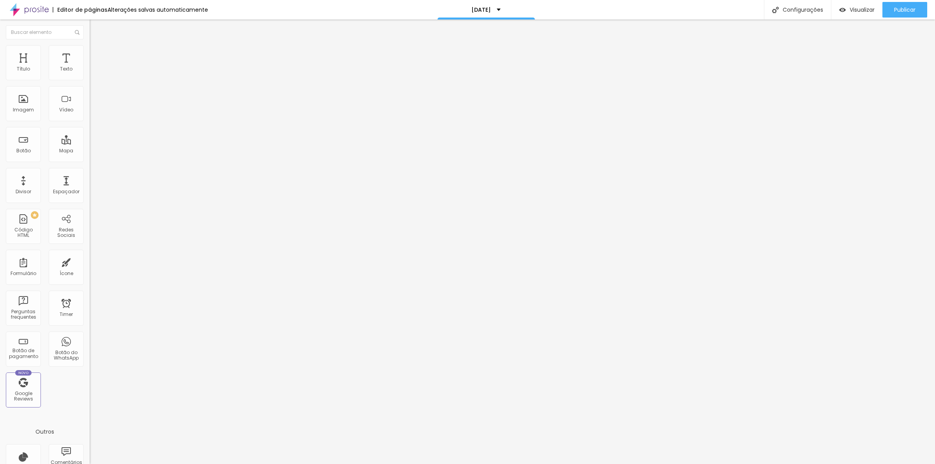
scroll to position [0, 176]
click at [90, 331] on div "Editar Vídeo Conteúdo Estilo Avançado 10 Espaço de cima 10 Espaço de baixo ID H…" at bounding box center [135, 241] width 90 height 444
click at [90, 308] on input "text" at bounding box center [136, 312] width 93 height 8
click at [29, 389] on div "https: //www.instagram.com/reel/DPplKcrjDFy/?utm_source=ig_web_copy_link&igsh=M…" at bounding box center [39, 415] width 252 height 52
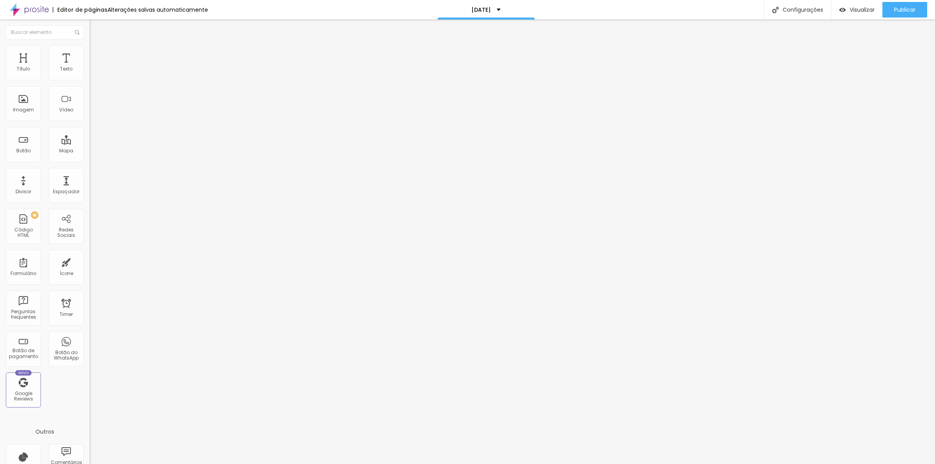
drag, startPoint x: 83, startPoint y: 240, endPoint x: 0, endPoint y: 240, distance: 82.6
click at [90, 240] on div "10 Espaço de cima 10 Espaço de baixo ID Html Classes Html Visível nos dispositi…" at bounding box center [135, 224] width 90 height 327
click at [90, 323] on div "Editar Vídeo Conteúdo Estilo Avançado 10 Espaço de cima 10 Espaço de baixo ID H…" at bounding box center [135, 241] width 90 height 444
click at [97, 54] on span "Estilo" at bounding box center [103, 50] width 12 height 7
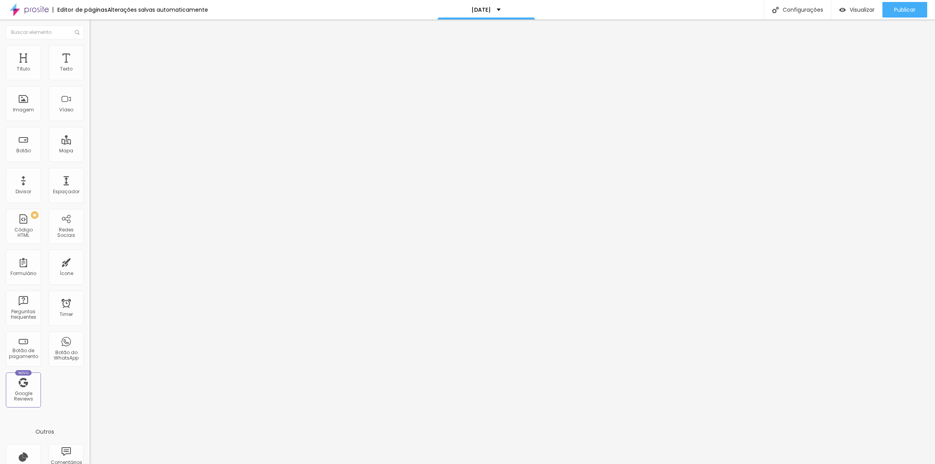
click at [97, 46] on span "Conteúdo" at bounding box center [109, 42] width 24 height 7
click at [90, 111] on div at bounding box center [135, 98] width 90 height 60
click at [23, 111] on div "Imagem" at bounding box center [23, 109] width 21 height 5
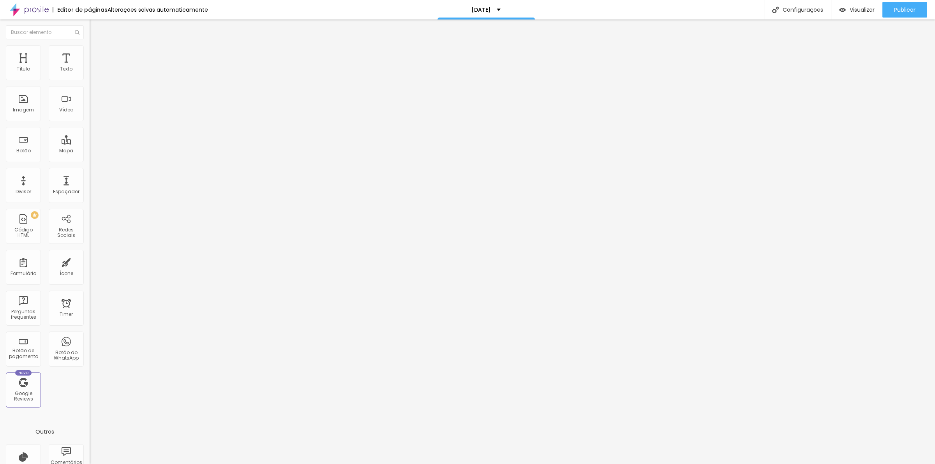
click at [90, 67] on span "Adicionar imagem" at bounding box center [115, 63] width 50 height 7
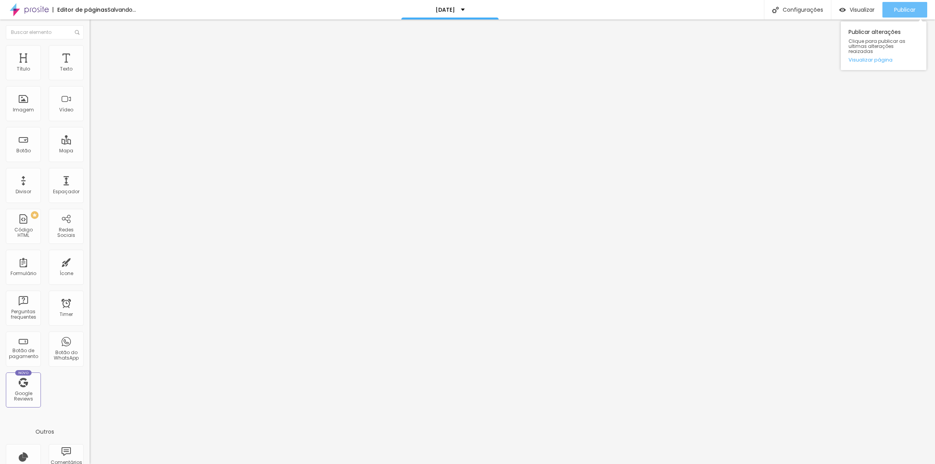
click at [896, 7] on span "Publicar" at bounding box center [904, 10] width 21 height 6
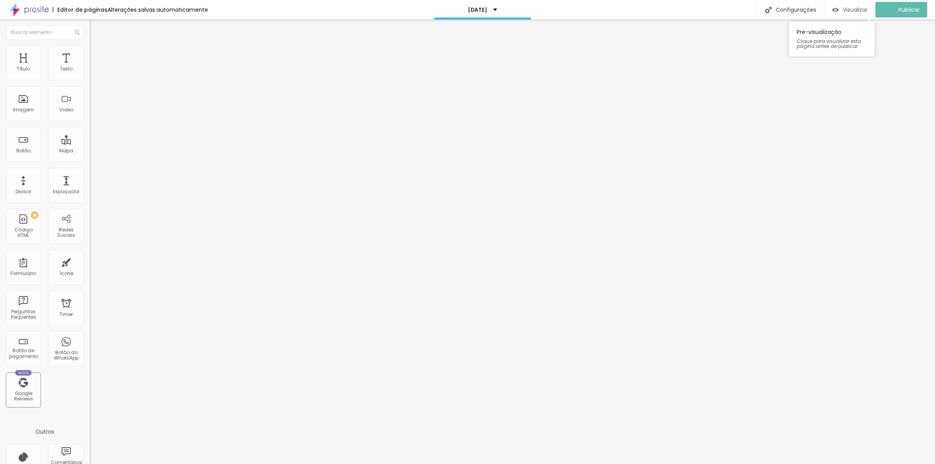
click at [857, 11] on span "Visualizar" at bounding box center [854, 10] width 25 height 6
click at [900, 9] on span "Publicar" at bounding box center [904, 10] width 21 height 6
click at [28, 10] on img at bounding box center [29, 9] width 39 height 19
click at [90, 52] on li "Avançado" at bounding box center [135, 49] width 90 height 8
click at [97, 46] on span "Conteúdo" at bounding box center [109, 42] width 24 height 7
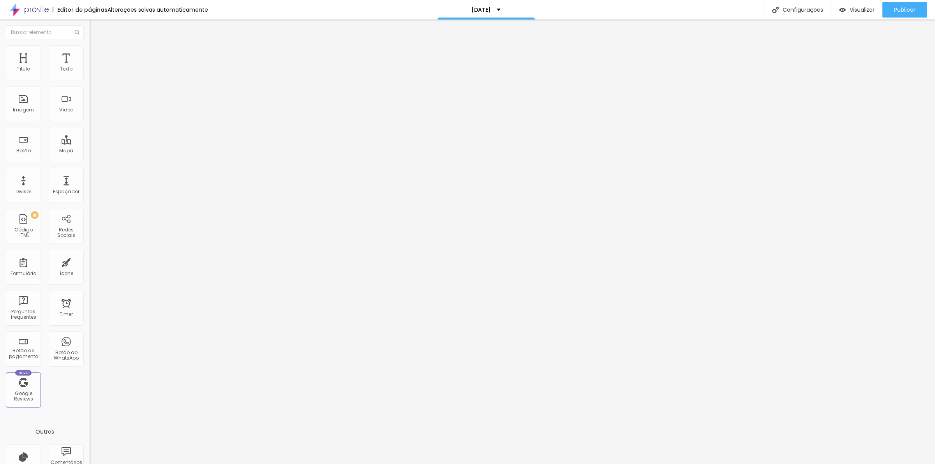
scroll to position [0, 17775]
click at [90, 52] on li "Estilo" at bounding box center [135, 49] width 90 height 8
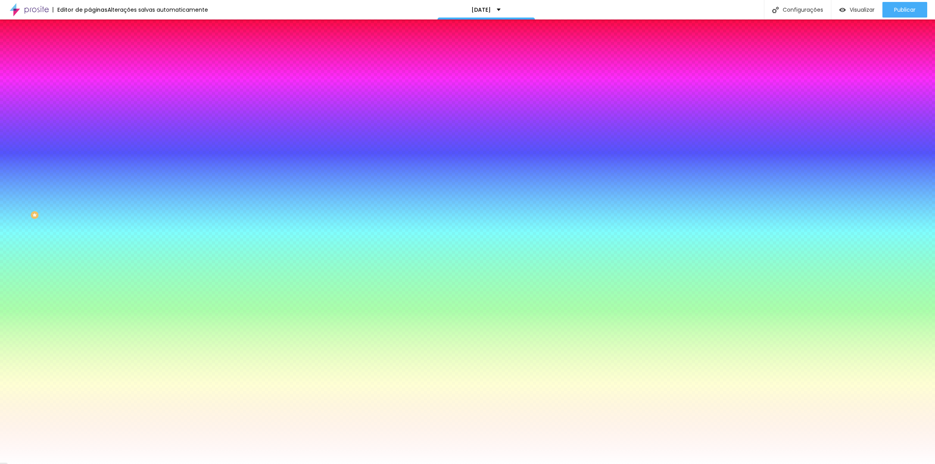
click at [90, 53] on li "Avançado" at bounding box center [135, 57] width 90 height 8
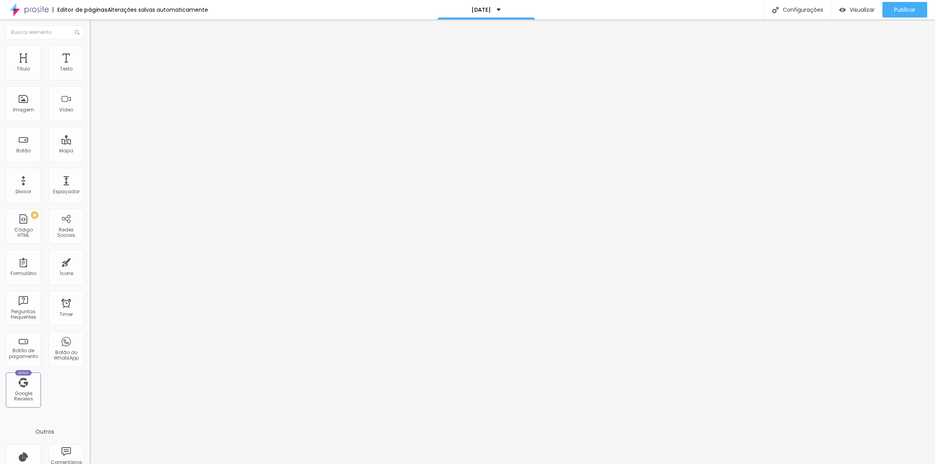
click at [90, 24] on button "Editar Coluna" at bounding box center [135, 28] width 90 height 18
click at [90, 67] on span "Adicionar imagem" at bounding box center [115, 63] width 50 height 7
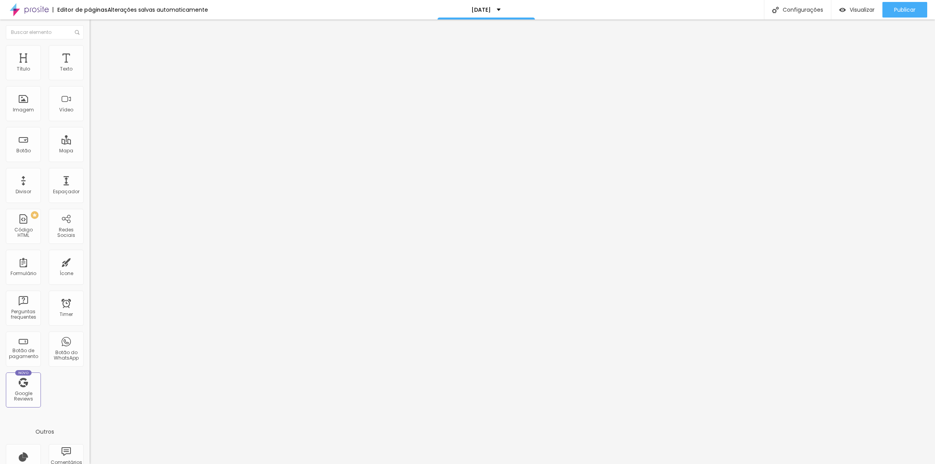
click at [90, 45] on li "Estilo" at bounding box center [135, 49] width 90 height 8
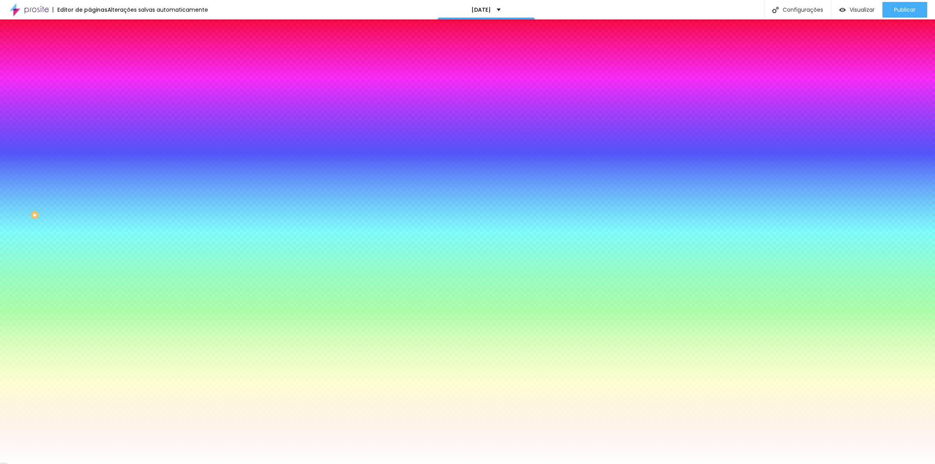
click at [97, 55] on span "Avançado" at bounding box center [110, 58] width 26 height 7
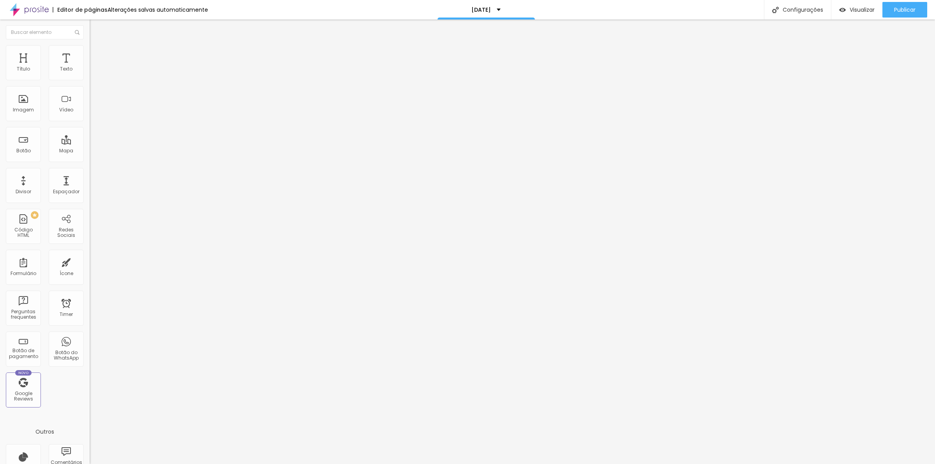
click at [90, 45] on li "Conteúdo" at bounding box center [135, 41] width 90 height 8
click at [90, 34] on button "Editar Coluna" at bounding box center [135, 28] width 90 height 18
click at [59, 112] on div "Vídeo" at bounding box center [66, 109] width 14 height 5
click at [29, 101] on div "Imagem" at bounding box center [23, 103] width 35 height 35
click at [90, 67] on span "Adicionar imagem" at bounding box center [115, 63] width 50 height 7
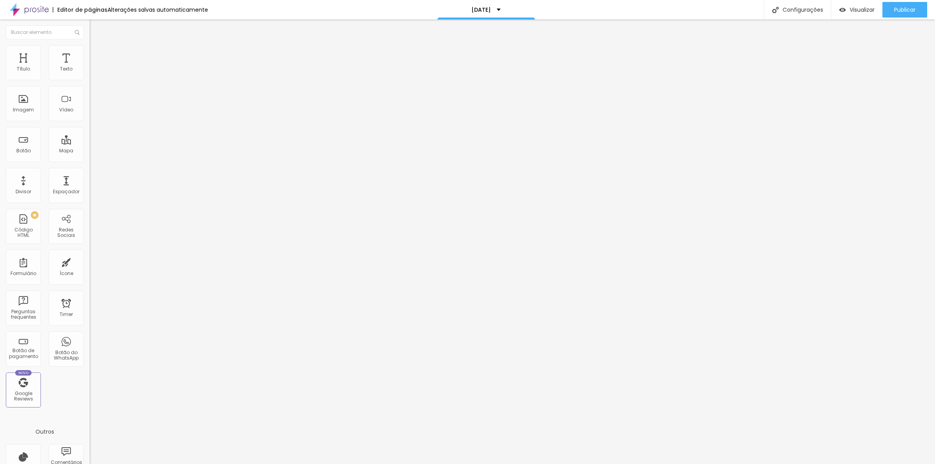
click at [90, 32] on button "Editar Imagem" at bounding box center [135, 28] width 90 height 18
click at [95, 30] on img "button" at bounding box center [98, 28] width 6 height 6
click at [29, 104] on div "Imagem" at bounding box center [23, 103] width 35 height 35
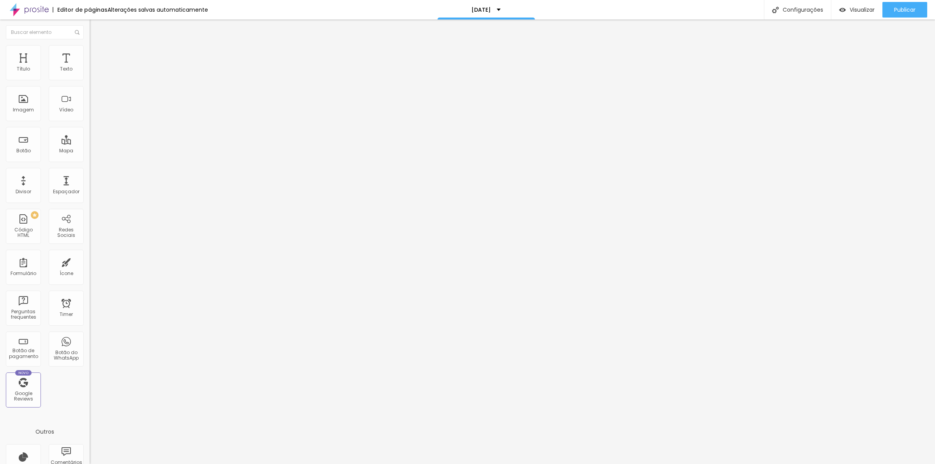
click at [90, 67] on span "Adicionar imagem" at bounding box center [115, 63] width 50 height 7
click at [894, 8] on span "Publicar" at bounding box center [904, 10] width 21 height 6
click at [861, 11] on span "Visualizar" at bounding box center [854, 10] width 25 height 6
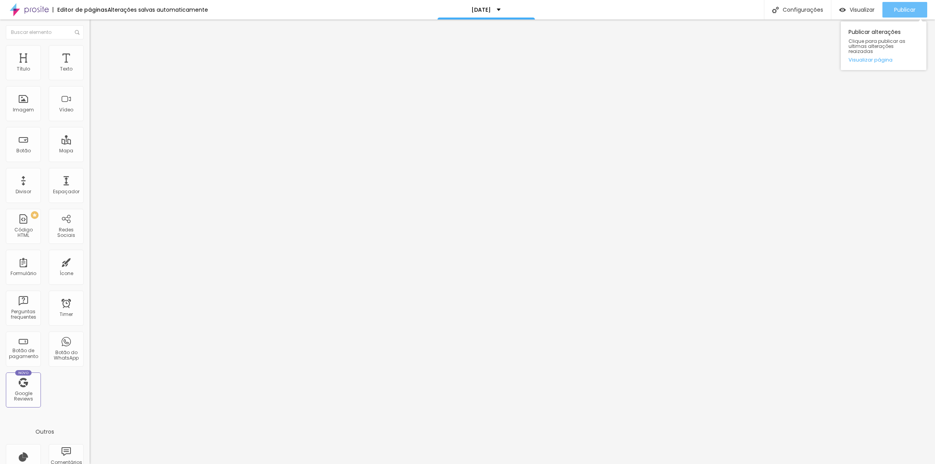
click at [892, 11] on button "Publicar" at bounding box center [904, 10] width 45 height 16
click at [68, 65] on div "Texto" at bounding box center [66, 62] width 35 height 35
click at [90, 49] on li "Avançado" at bounding box center [135, 49] width 90 height 8
click at [90, 44] on img at bounding box center [93, 40] width 7 height 7
click at [25, 100] on div "Imagem" at bounding box center [23, 103] width 35 height 35
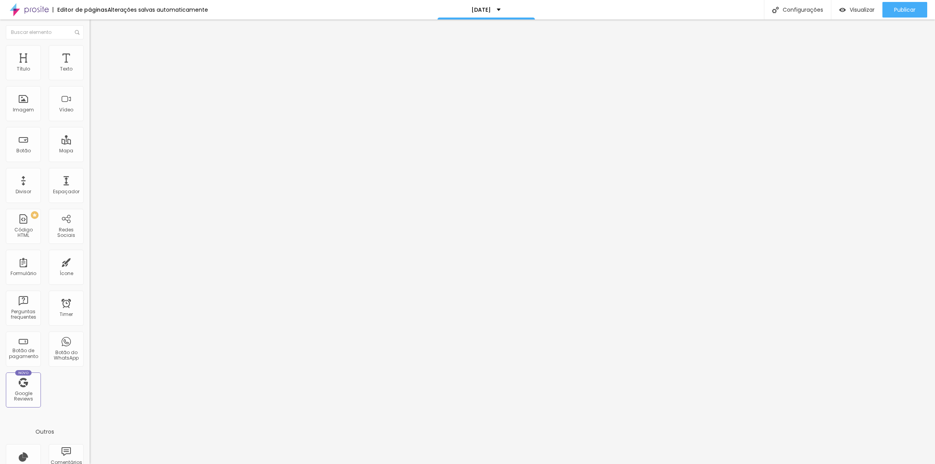
click at [90, 51] on ul "Conteúdo Estilo Avançado" at bounding box center [135, 48] width 90 height 23
click at [90, 49] on li "Estilo" at bounding box center [135, 49] width 90 height 8
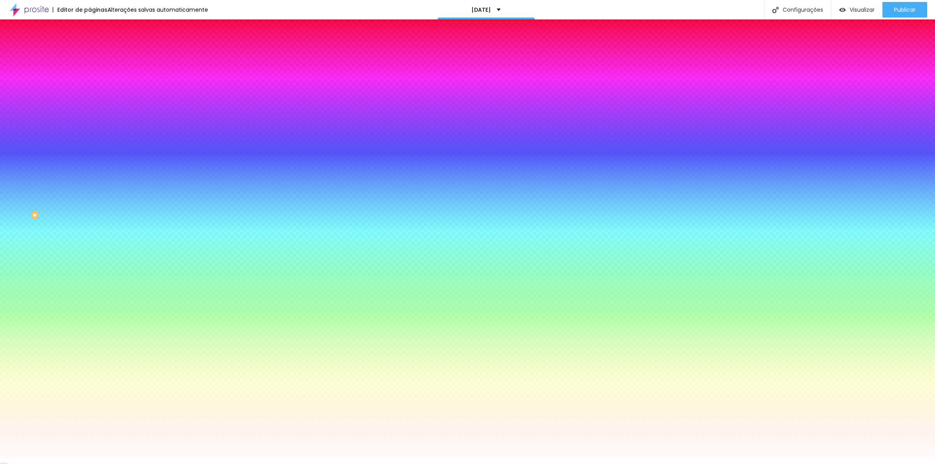
click at [95, 30] on img "button" at bounding box center [98, 28] width 6 height 6
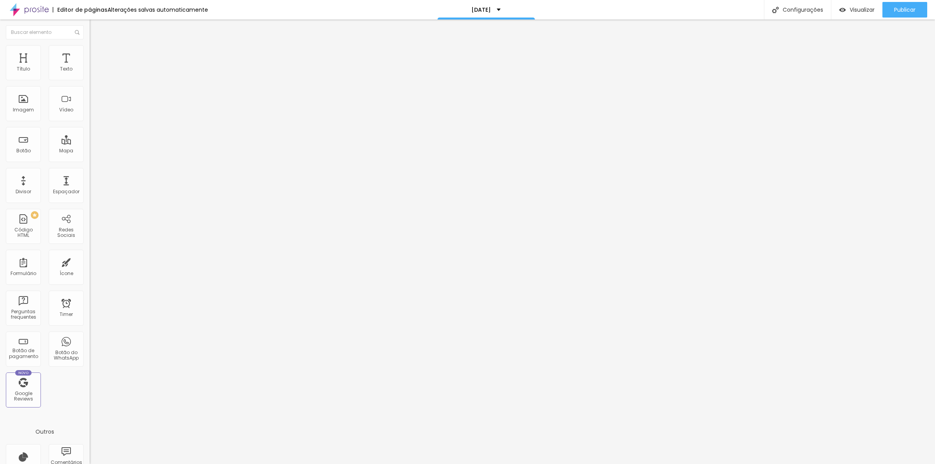
click at [90, 67] on span "Adicionar imagem" at bounding box center [115, 63] width 50 height 7
click at [90, 170] on div "Trocar imagem Descrição da imagem (Alt) Alinhamento Proporção Original Cinema 1…" at bounding box center [135, 119] width 90 height 117
click at [90, 122] on span "Original" at bounding box center [99, 118] width 19 height 7
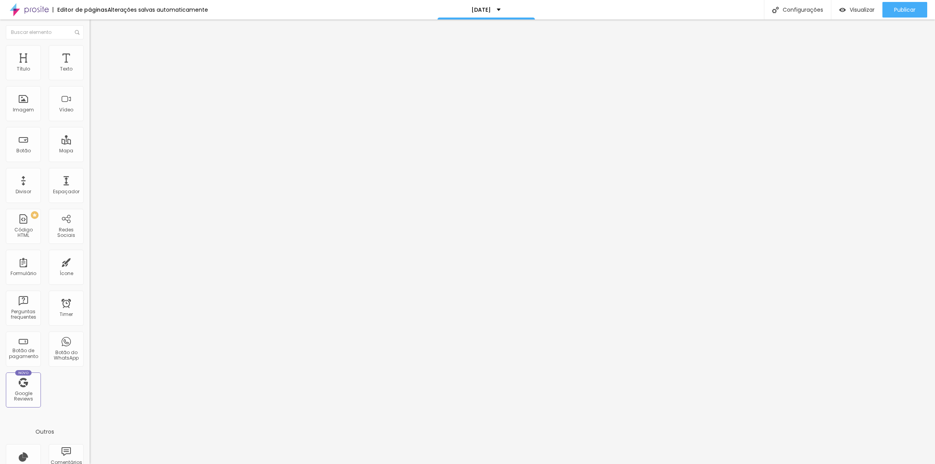
click at [90, 130] on div "Padrão 4:3" at bounding box center [135, 128] width 90 height 5
click at [90, 45] on li "Estilo" at bounding box center [135, 49] width 90 height 8
click at [97, 55] on span "Avançado" at bounding box center [110, 58] width 26 height 7
click at [90, 48] on ul "Conteúdo Estilo Avançado" at bounding box center [135, 48] width 90 height 23
click at [90, 45] on li "Conteúdo" at bounding box center [135, 41] width 90 height 8
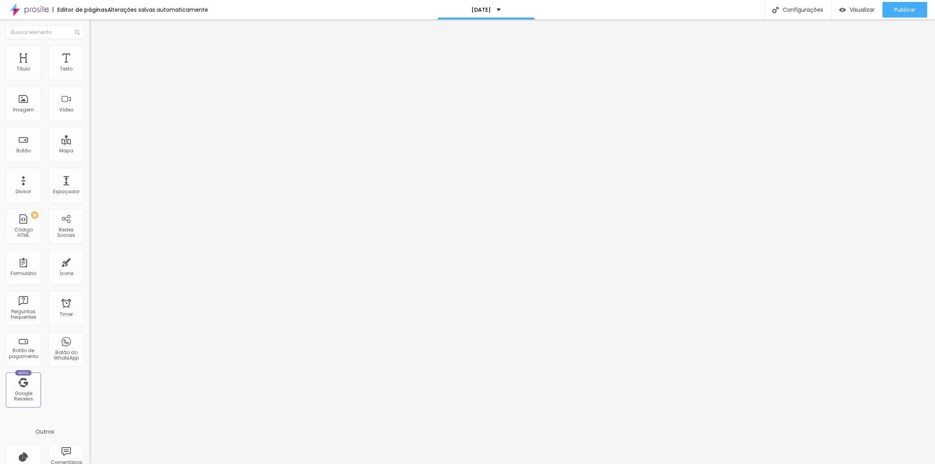
click at [90, 122] on span "Original" at bounding box center [99, 118] width 19 height 7
click at [90, 130] on div "Padrão 4:3" at bounding box center [135, 128] width 90 height 5
click at [90, 173] on div "Trocar imagem Descrição da imagem (Alt) Alinhamento Proporção 4:3 Padrão Cinema…" at bounding box center [135, 119] width 90 height 117
click at [90, 122] on span "4:3 Padrão" at bounding box center [103, 118] width 26 height 7
click at [90, 126] on div "Cinema 16:9" at bounding box center [135, 123] width 90 height 5
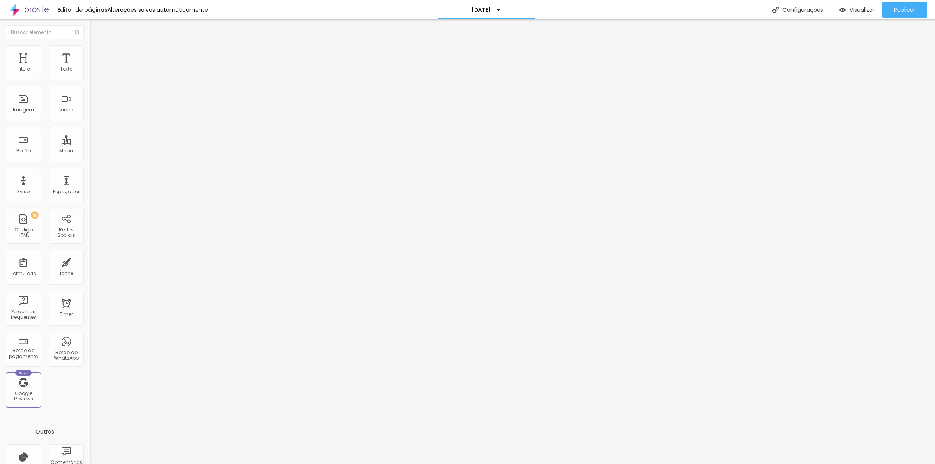
click at [90, 129] on div "Cinema 16:9" at bounding box center [135, 124] width 90 height 7
click at [90, 134] on span "Padrão" at bounding box center [99, 130] width 18 height 7
click at [90, 138] on div "Quadrado 1:1" at bounding box center [135, 135] width 90 height 5
click at [90, 143] on span "Original" at bounding box center [99, 140] width 19 height 7
click at [90, 122] on span "4:3 Padrão" at bounding box center [103, 118] width 26 height 7
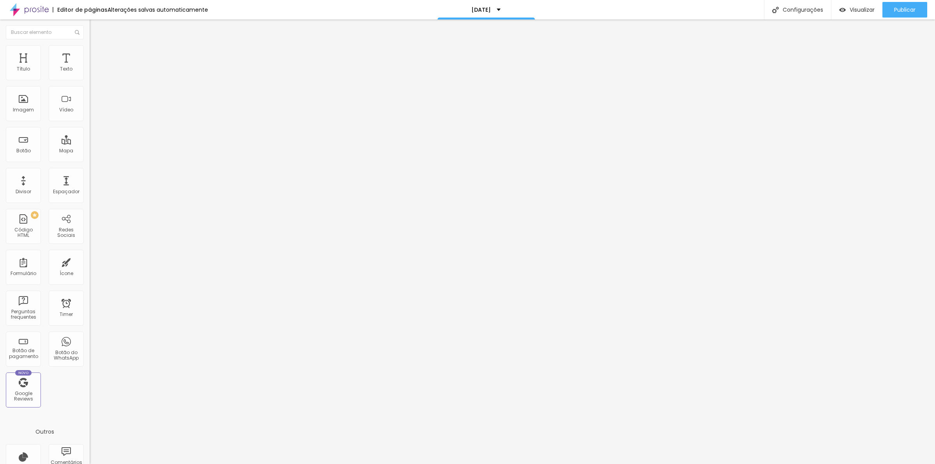
click at [90, 143] on div "Original" at bounding box center [135, 140] width 90 height 5
click at [912, 10] on span "Publicar" at bounding box center [904, 10] width 21 height 6
click at [848, 8] on span "Visualizar" at bounding box center [854, 10] width 25 height 6
click at [95, 28] on img "button" at bounding box center [98, 28] width 6 height 6
click at [90, 32] on button "Editar Seção" at bounding box center [135, 28] width 90 height 18
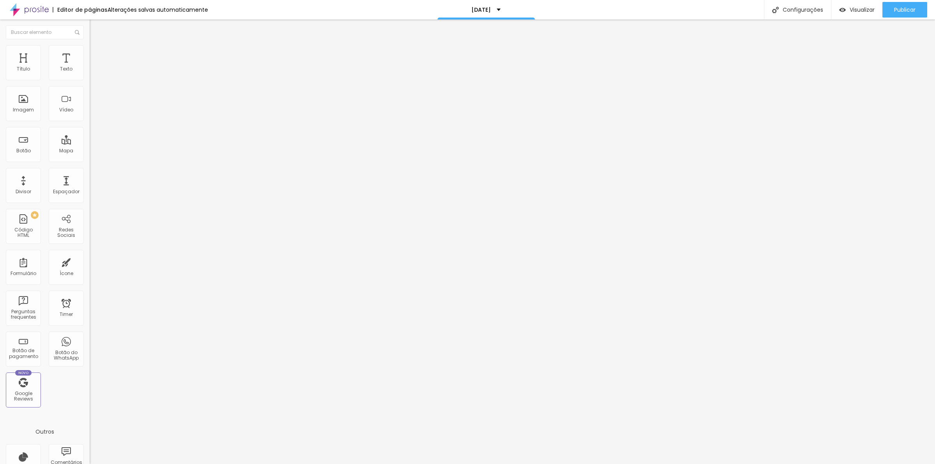
click at [132, 65] on img at bounding box center [134, 63] width 5 height 5
click at [895, 10] on span "Publicar" at bounding box center [904, 10] width 21 height 6
click at [854, 12] on span "Visualizar" at bounding box center [854, 10] width 25 height 6
click at [90, 53] on img at bounding box center [93, 56] width 7 height 7
click at [97, 54] on span "Estilo" at bounding box center [103, 50] width 12 height 7
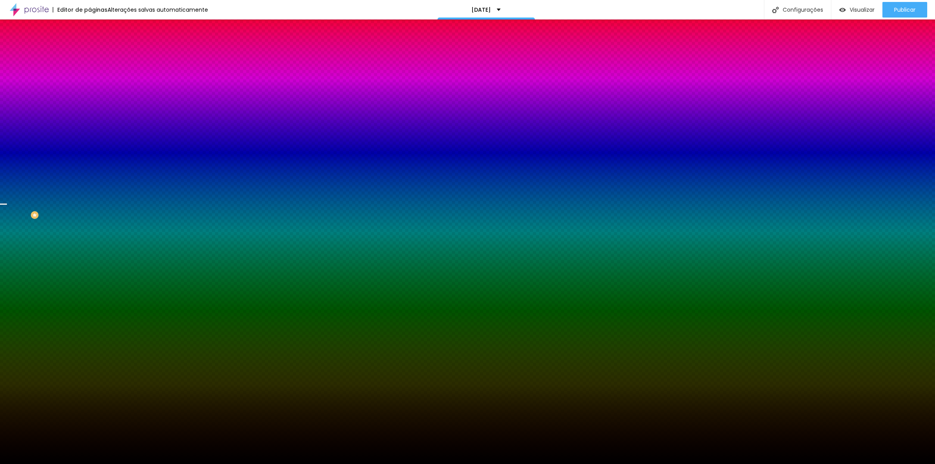
click at [90, 72] on span "Trocar imagem" at bounding box center [111, 68] width 42 height 7
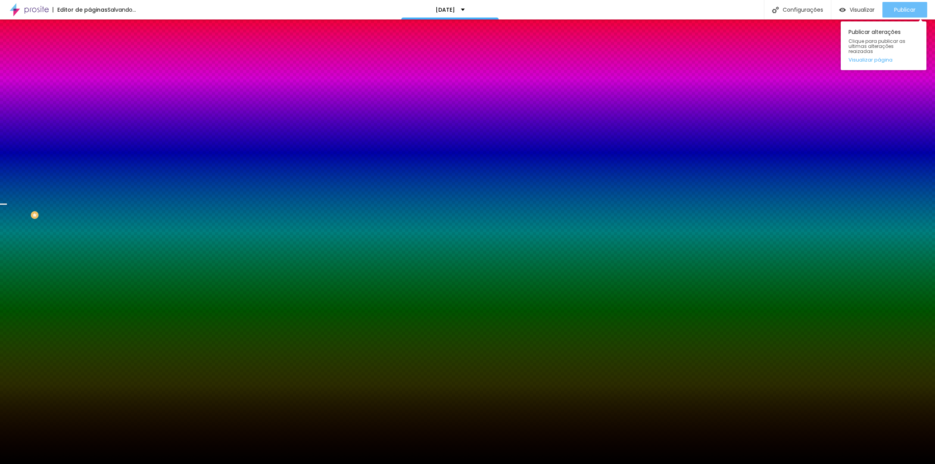
click at [901, 5] on div "Publicar" at bounding box center [904, 10] width 21 height 16
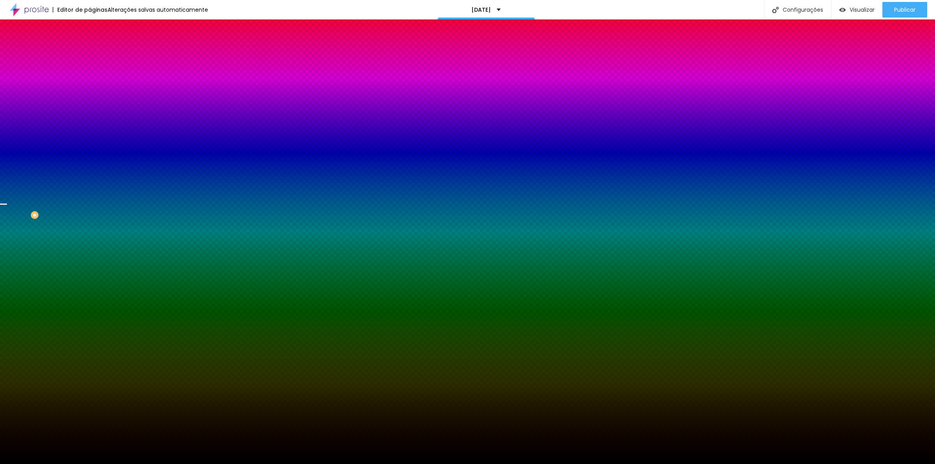
click at [90, 106] on div at bounding box center [135, 106] width 90 height 0
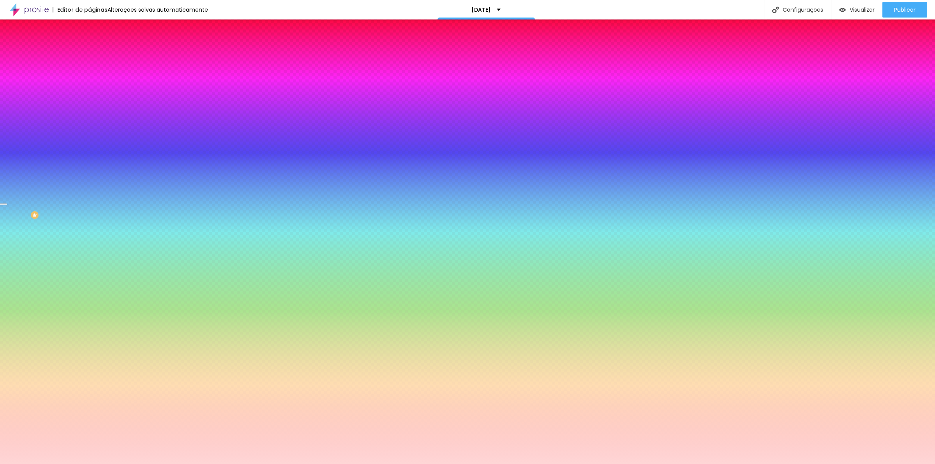
drag, startPoint x: 32, startPoint y: 155, endPoint x: 19, endPoint y: 150, distance: 13.2
click at [90, 114] on div at bounding box center [135, 114] width 90 height 0
click at [90, 106] on div at bounding box center [135, 106] width 90 height 0
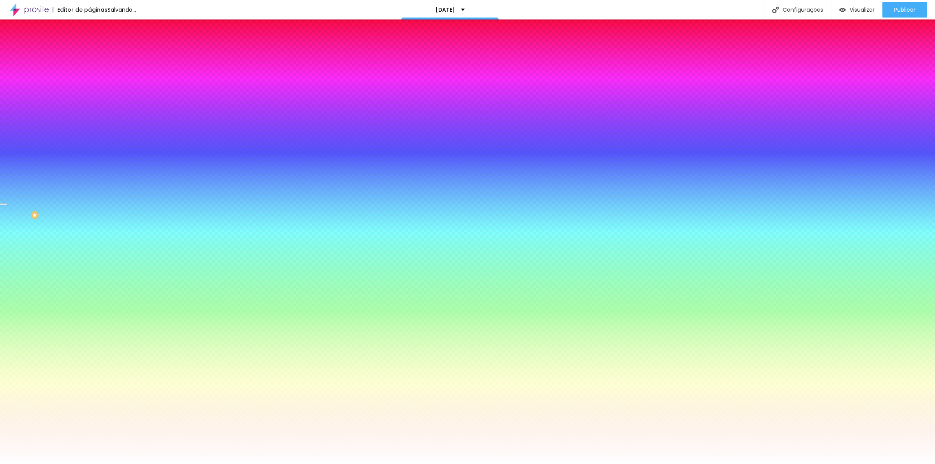
click at [90, 145] on div "Imagem de fundo Trocar imagem Efeito da Imagem Parallax Nenhum Parallax Cor de …" at bounding box center [135, 111] width 90 height 101
click at [90, 106] on div at bounding box center [135, 106] width 90 height 0
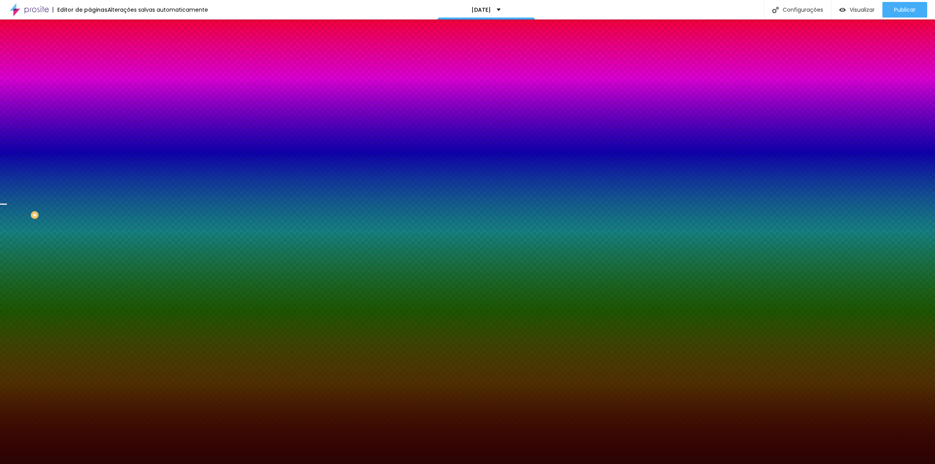
type input "#090000"
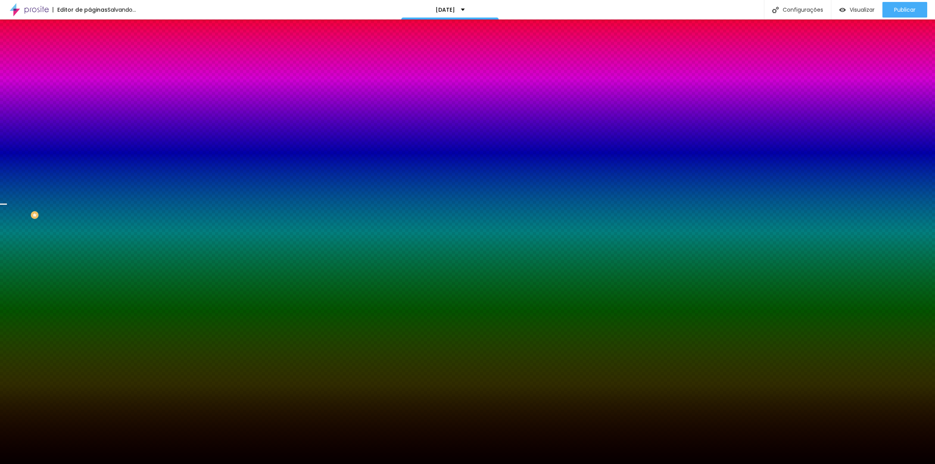
drag, startPoint x: 35, startPoint y: 173, endPoint x: 63, endPoint y: 208, distance: 45.5
click at [90, 114] on div at bounding box center [135, 114] width 90 height 0
click at [90, 263] on div "Editar Seção Conteúdo Estilo Avançado Imagem de fundo Trocar imagem Efeito da I…" at bounding box center [135, 241] width 90 height 444
click at [90, 81] on span "Parallax" at bounding box center [99, 77] width 19 height 7
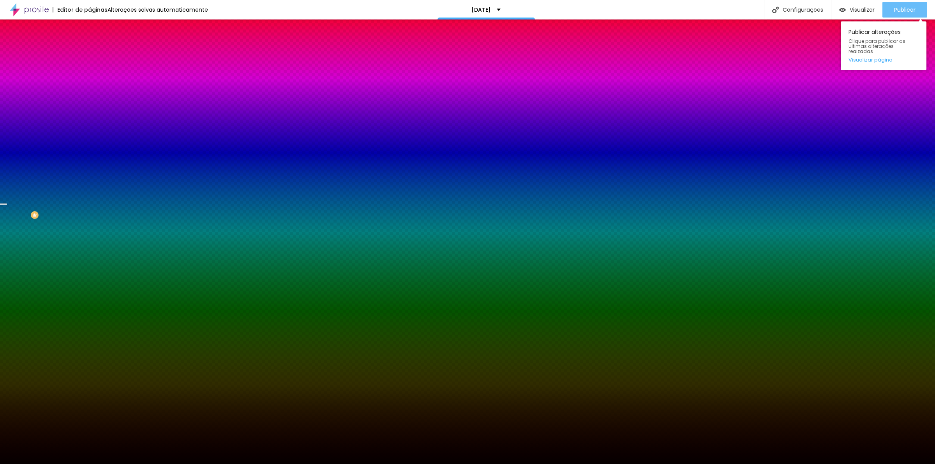
click at [896, 11] on span "Publicar" at bounding box center [904, 10] width 21 height 6
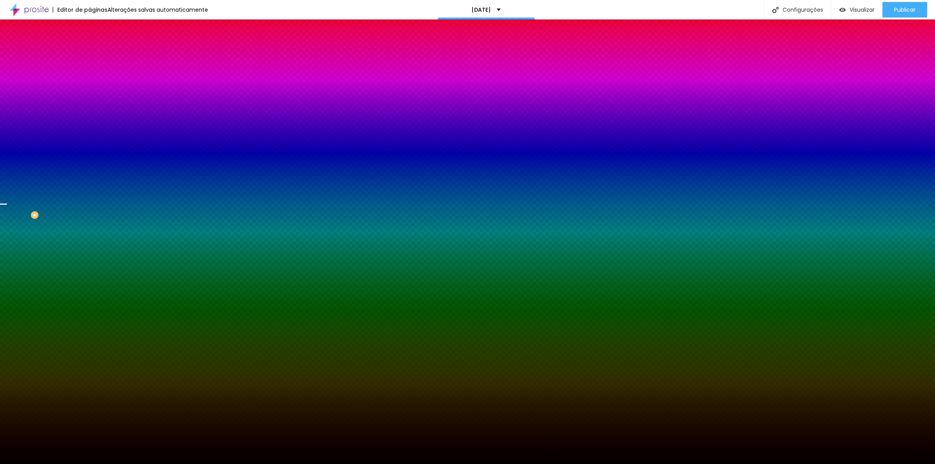
click at [95, 30] on img "button" at bounding box center [98, 28] width 6 height 6
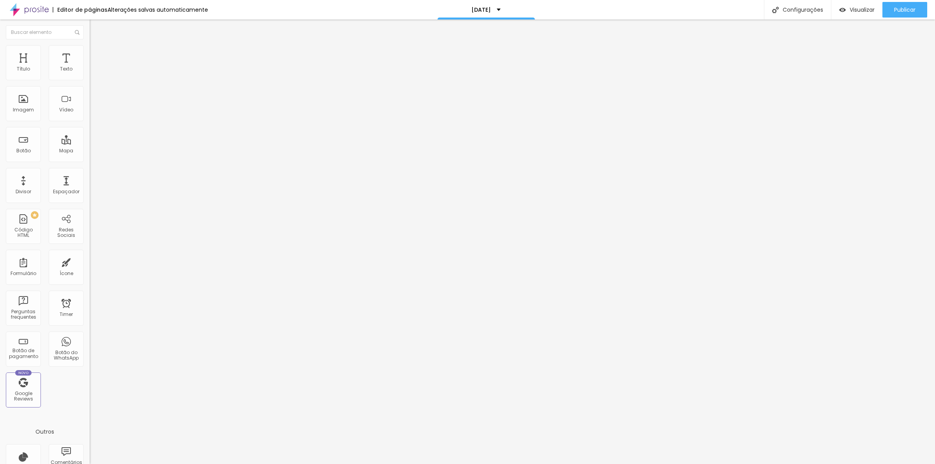
click at [90, 75] on button "button" at bounding box center [95, 71] width 11 height 8
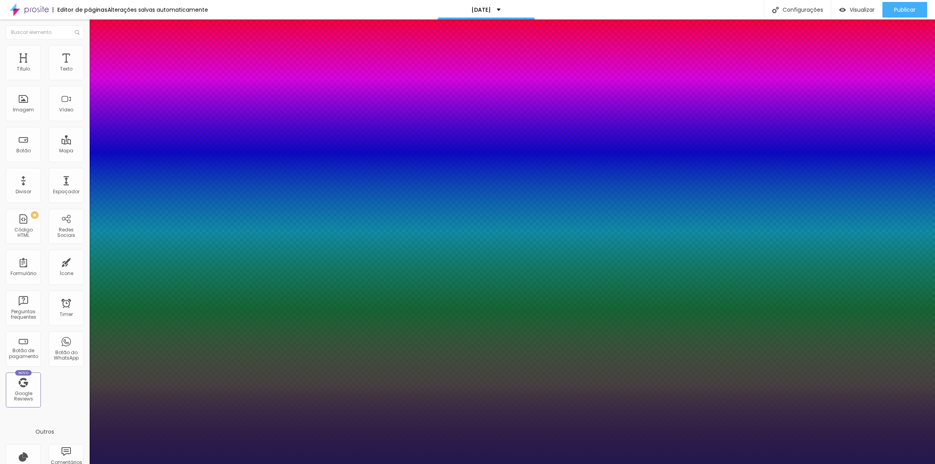
type input "1"
click at [84, 463] on select "AbrilFatface-Regular Actor-Regular Alegreya AlegreyaBlack Alice Allan-Bold Alla…" at bounding box center [42, 472] width 84 height 8
select select "AnonymousPro-Italic"
click at [83, 463] on select "AbrilFatface-Regular Actor-Regular Alegreya AlegreyaBlack Alice Allan-Bold Alla…" at bounding box center [42, 472] width 84 height 8
type input "1"
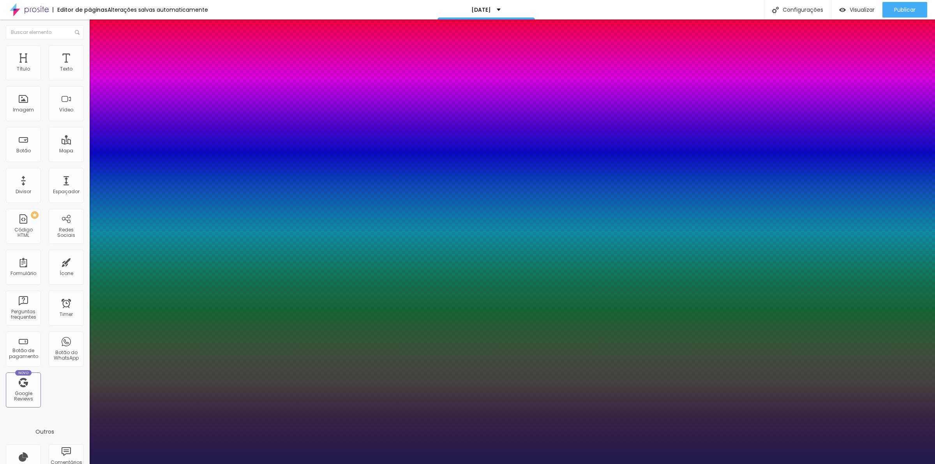
click at [84, 463] on select "AbrilFatface-Regular Actor-Regular Alegreya AlegreyaBlack Alice Allan-Bold Alla…" at bounding box center [42, 472] width 84 height 8
select select "Merriweather-Bold"
click at [83, 463] on select "AbrilFatface-Regular Actor-Regular Alegreya AlegreyaBlack Alice Allan-Bold Alla…" at bounding box center [42, 472] width 84 height 8
type input "1"
click at [84, 463] on select "AbrilFatface-Regular Actor-Regular Alegreya AlegreyaBlack Alice Allan-Bold Alla…" at bounding box center [42, 472] width 84 height 8
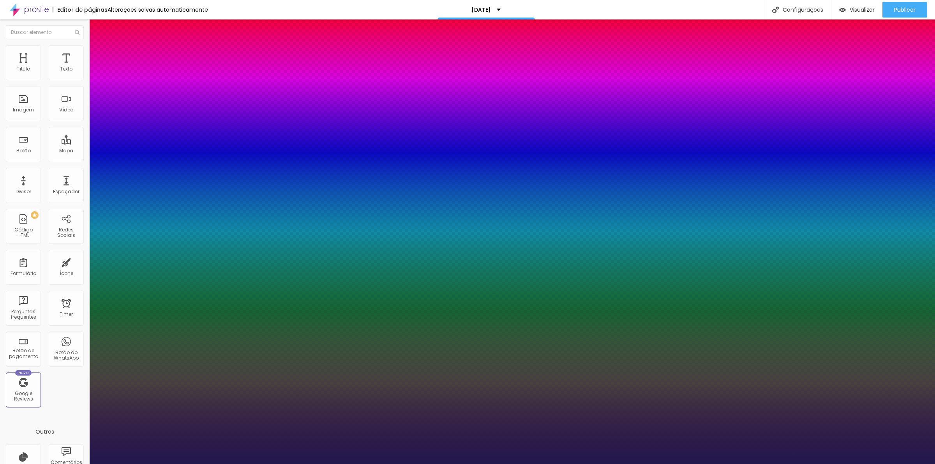
select select "WorkSansLight"
click at [83, 463] on select "AbrilFatface-Regular Actor-Regular Alegreya AlegreyaBlack Alice Allan-Bold Alla…" at bounding box center [42, 472] width 84 height 8
click at [84, 463] on select "AbrilFatface-Regular Actor-Regular Alegreya AlegreyaBlack Alice Allan-Bold Alla…" at bounding box center [42, 472] width 84 height 8
type input "1"
select select "MrBedfort-Regular"
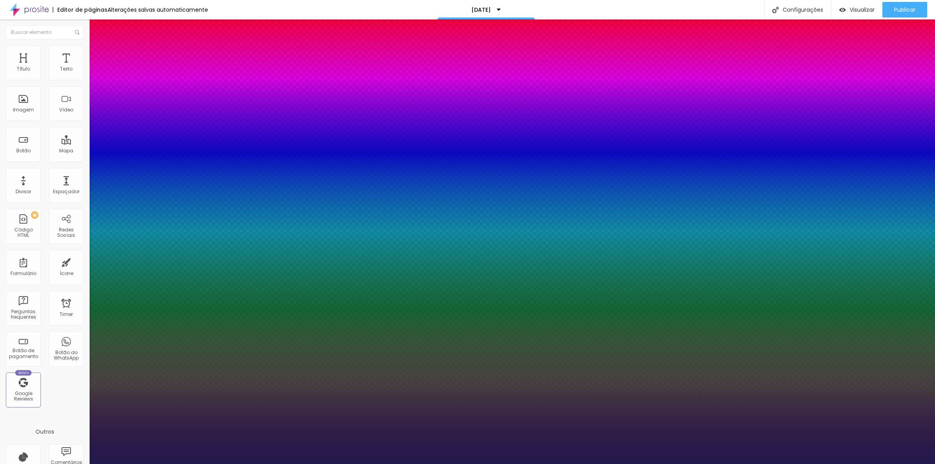
click at [83, 463] on select "AbrilFatface-Regular Actor-Regular Alegreya AlegreyaBlack Alice Allan-Bold Alla…" at bounding box center [42, 472] width 84 height 8
type input "1"
click at [436, 463] on div at bounding box center [467, 464] width 935 height 0
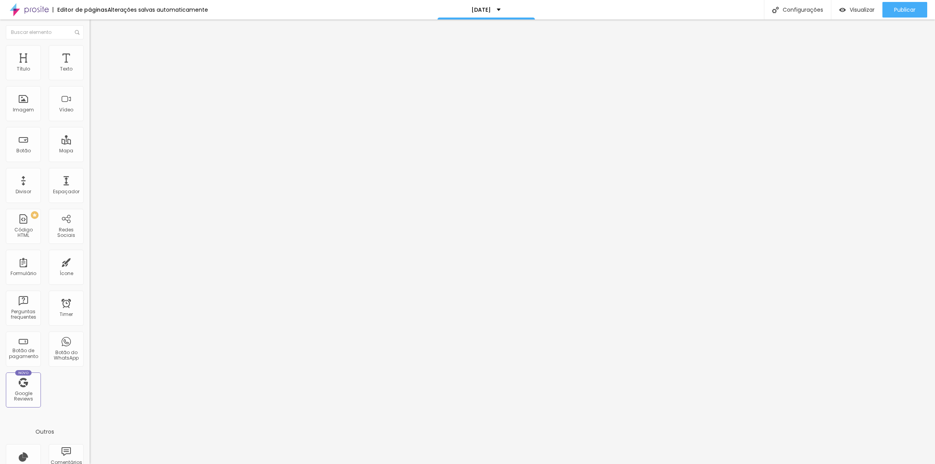
click at [97, 53] on span "Avançado" at bounding box center [110, 50] width 26 height 7
click at [90, 45] on li "Estilo" at bounding box center [135, 41] width 90 height 8
click at [93, 72] on icon "button" at bounding box center [94, 72] width 2 height 2
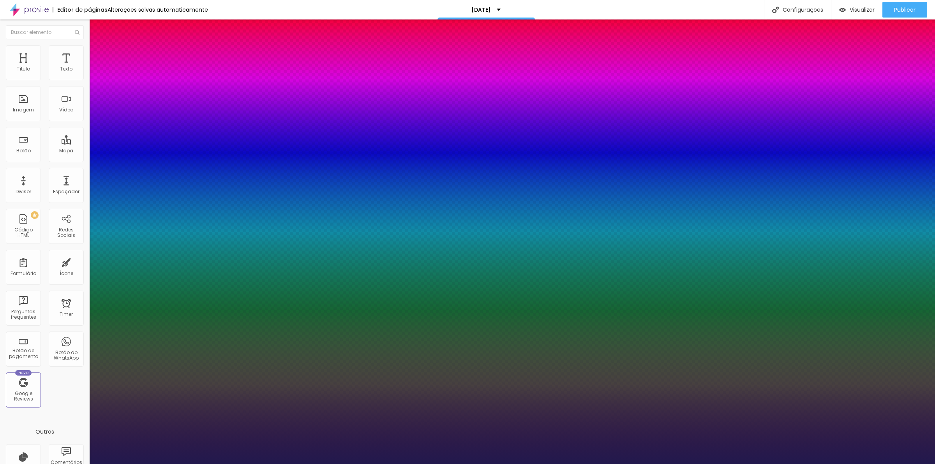
type input "1"
type input "19"
type input "1"
type input "20"
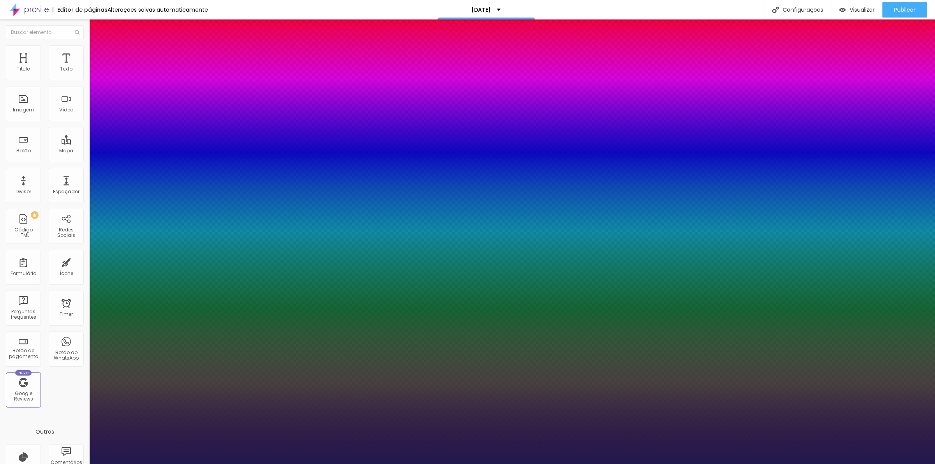
type input "20"
type input "1"
type input "32"
type input "1"
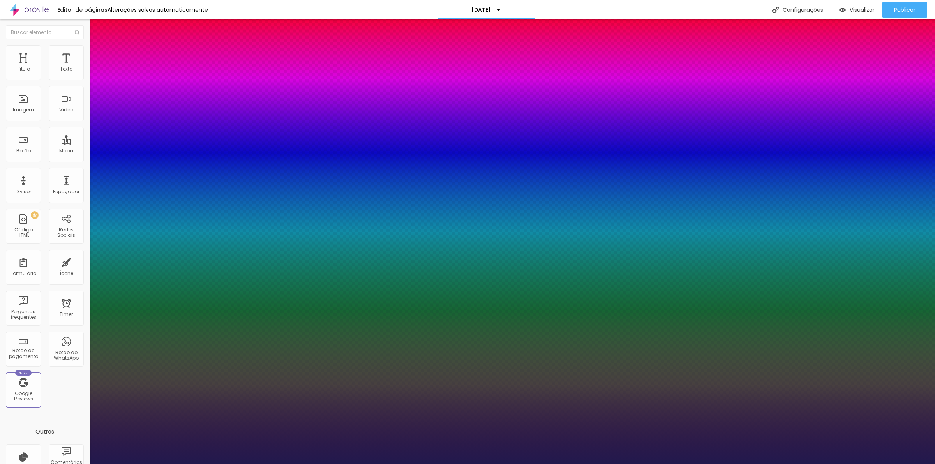
type input "33"
type input "1"
type input "35"
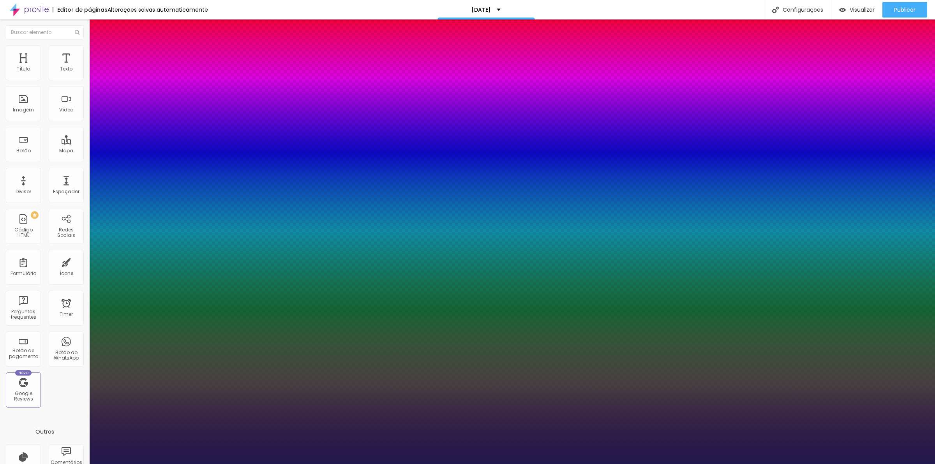
type input "1"
type input "36"
type input "1"
type input "37"
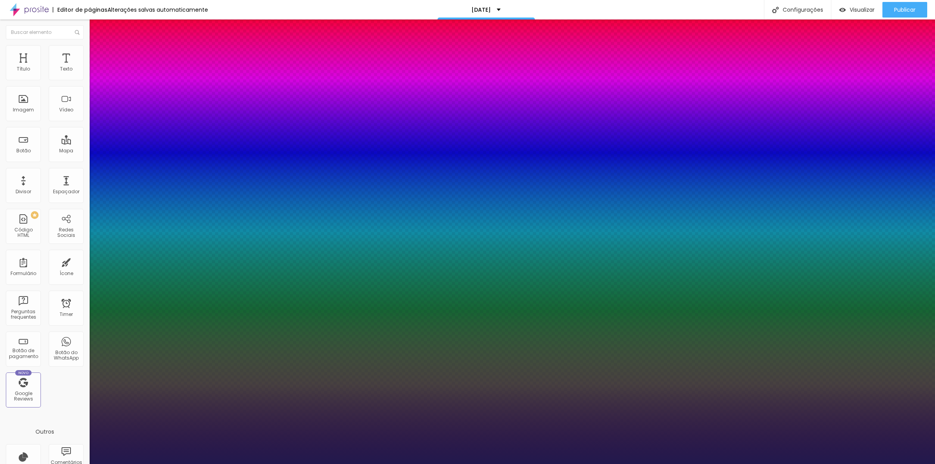
type input "37"
type input "1"
type input "38"
type input "1"
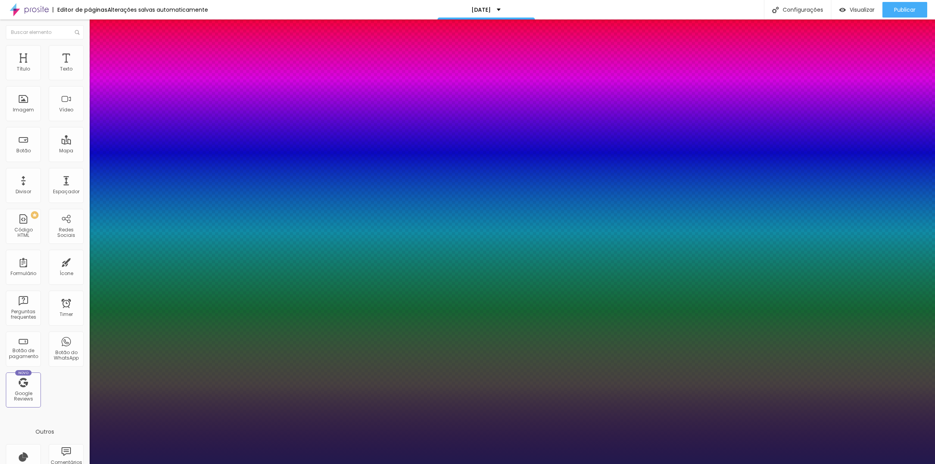
type input "40"
type input "1"
type input "41"
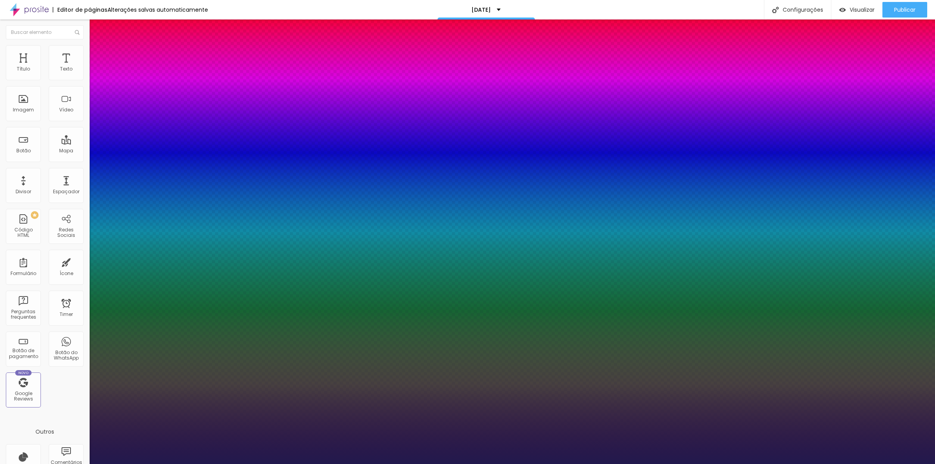
type input "1"
type input "42"
type input "1"
type input "43"
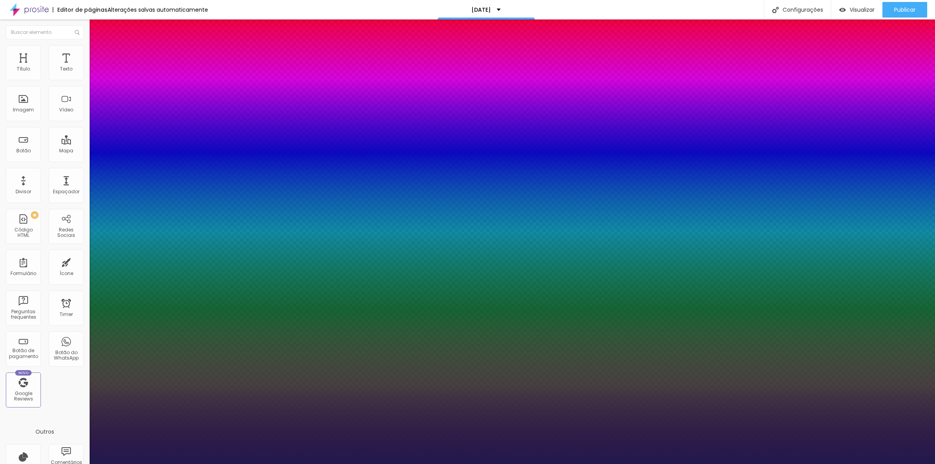
type input "43"
type input "1"
type input "44"
type input "1"
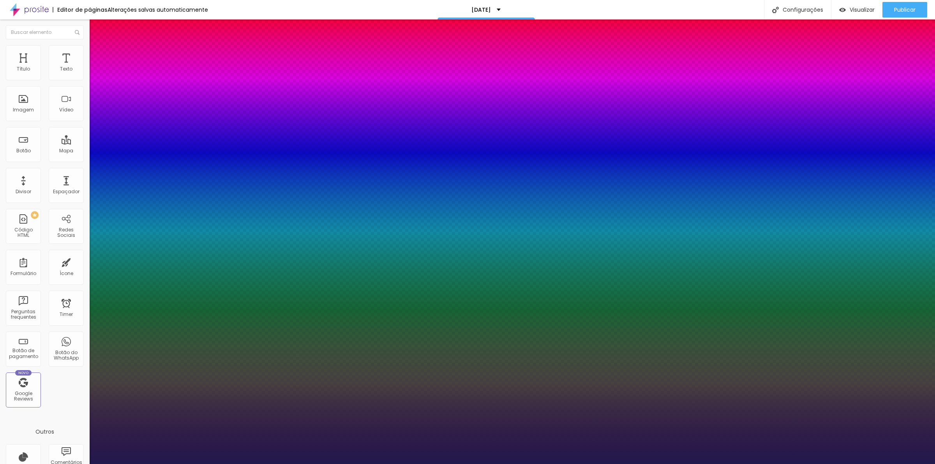
type input "45"
type input "1"
type input "46"
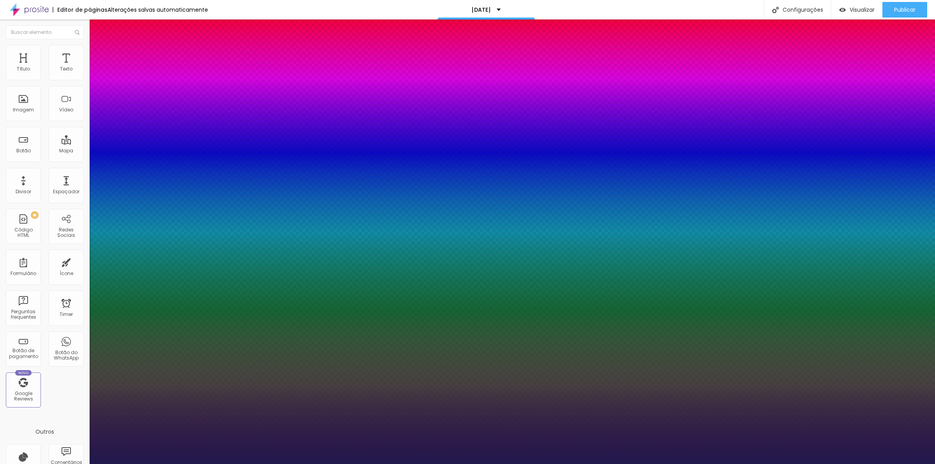
type input "1"
type input "47"
type input "1"
type input "48"
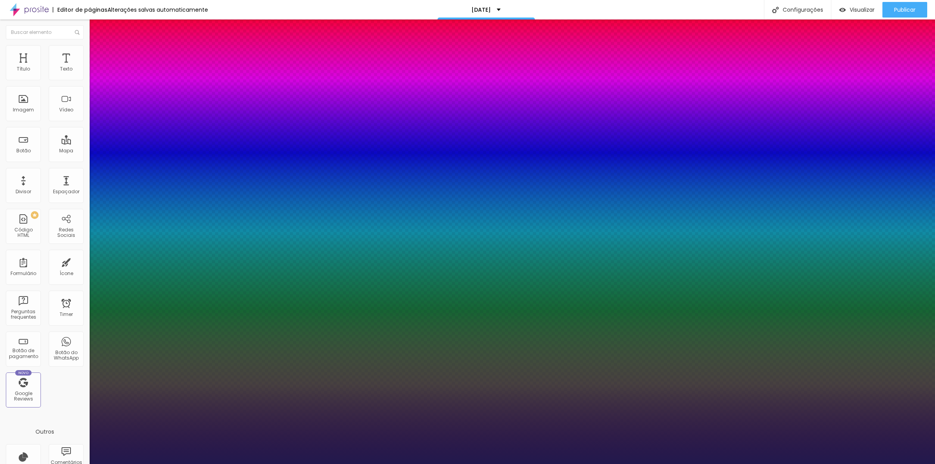
type input "48"
type input "1"
type input "49"
type input "1"
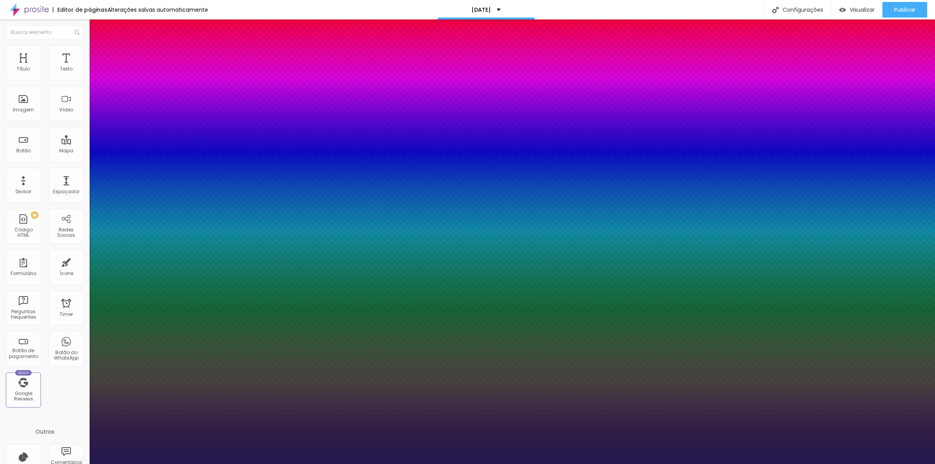
type input "50"
type input "1"
type input "54"
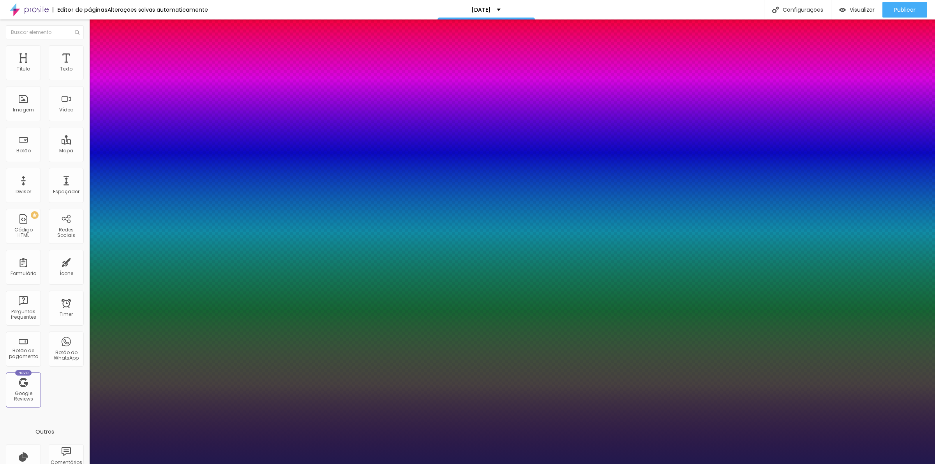
type input "1"
type input "59"
type input "1"
type input "60"
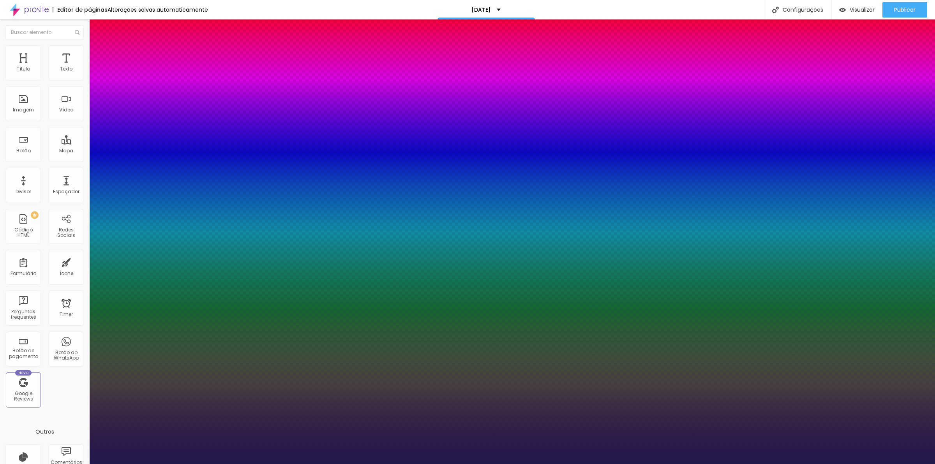
type input "60"
type input "1"
type input "64"
type input "1"
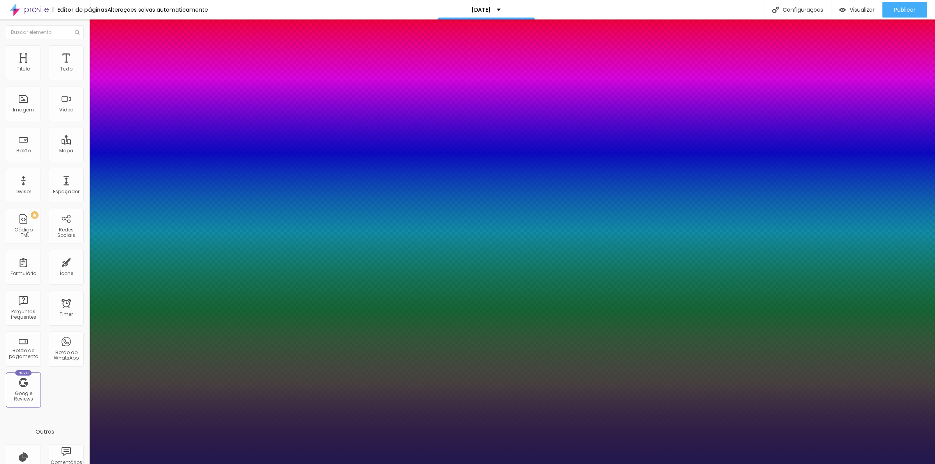
type input "68"
type input "1"
type input "69"
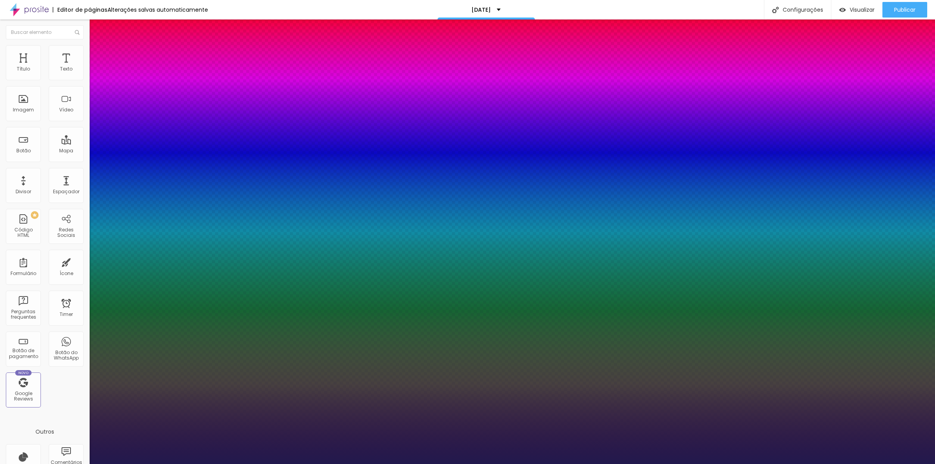
type input "1"
type input "72"
type input "1"
type input "70"
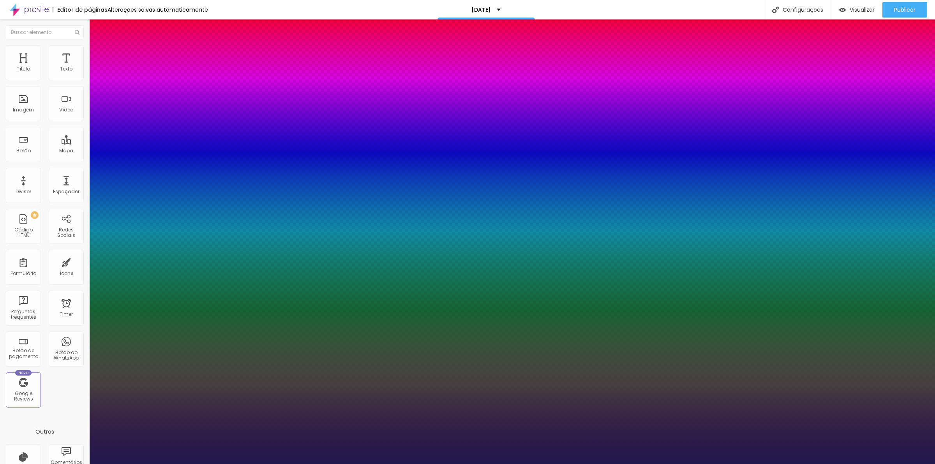
type input "70"
type input "1"
type input "68"
type input "1"
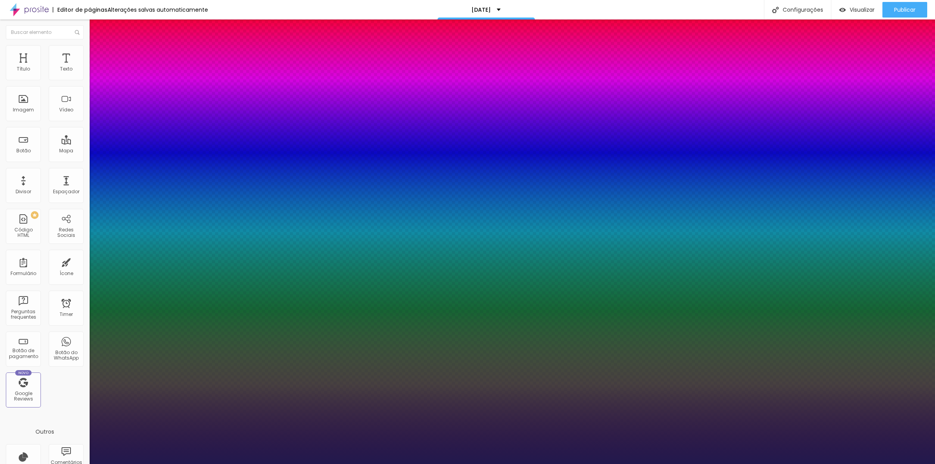
type input "66"
type input "1"
drag, startPoint x: 107, startPoint y: 131, endPoint x: 136, endPoint y: 134, distance: 28.6
type input "66"
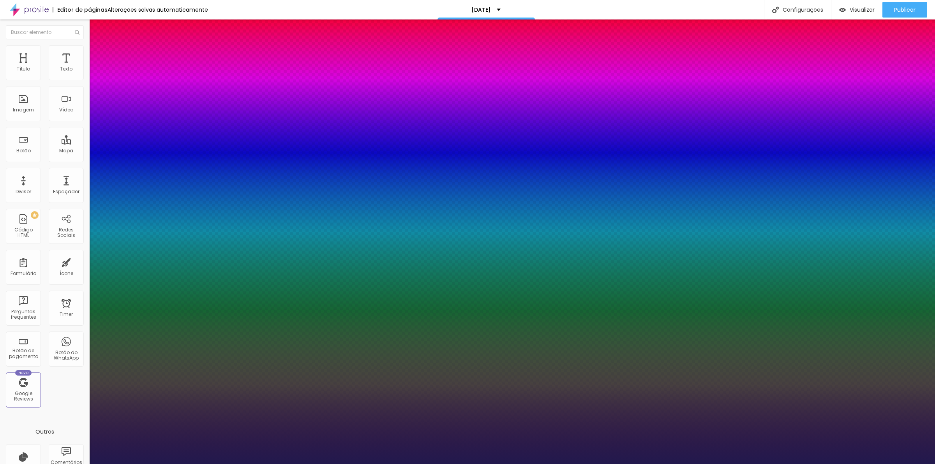
type input "1"
click at [590, 463] on div at bounding box center [467, 464] width 935 height 0
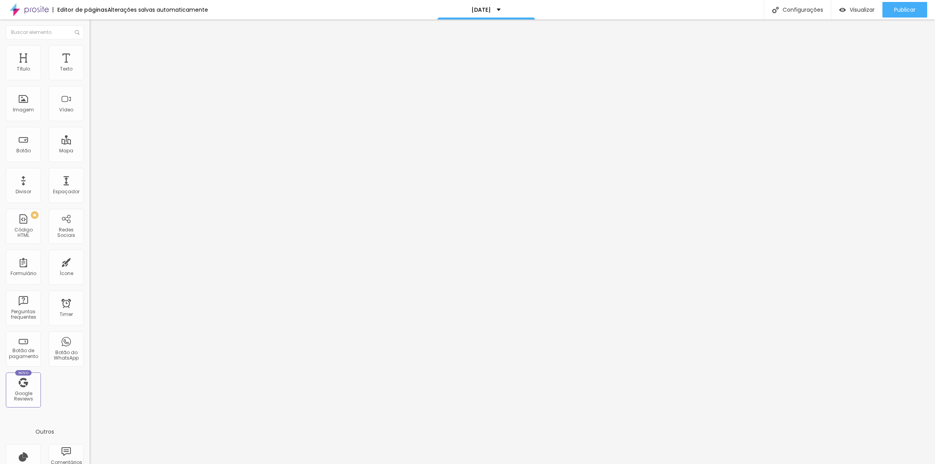
click at [90, 67] on span "Adicionar imagem" at bounding box center [115, 63] width 50 height 7
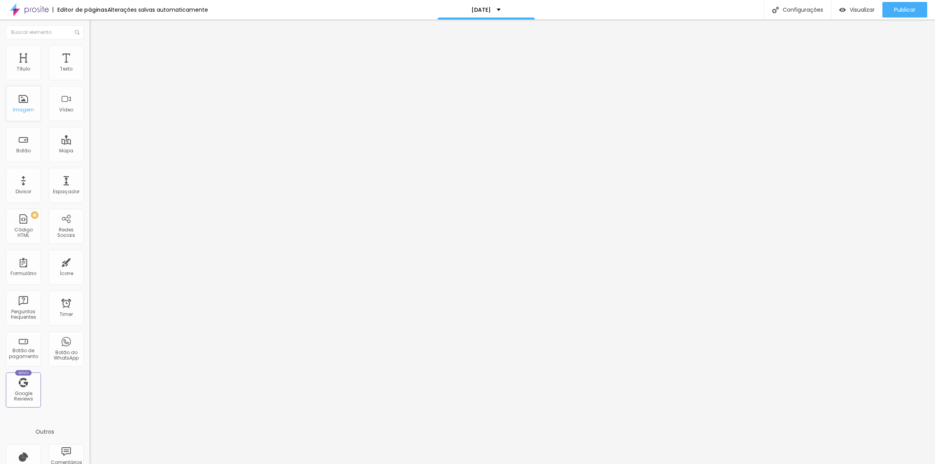
click at [23, 106] on div "Imagem" at bounding box center [23, 103] width 35 height 35
click at [26, 107] on div "Imagem" at bounding box center [23, 109] width 21 height 5
click at [25, 102] on div "Imagem" at bounding box center [23, 103] width 35 height 35
click at [22, 98] on div "Imagem" at bounding box center [23, 103] width 35 height 35
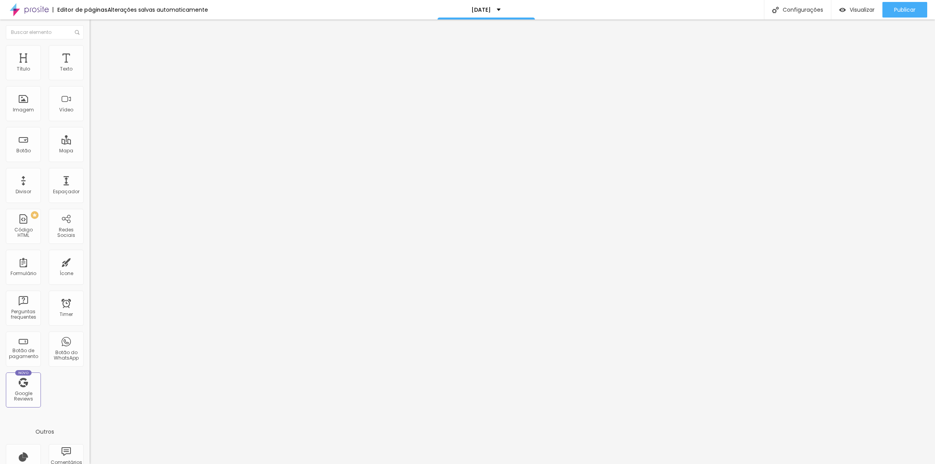
click at [90, 67] on span "Adicionar imagem" at bounding box center [115, 63] width 50 height 7
